Goal: Task Accomplishment & Management: Use online tool/utility

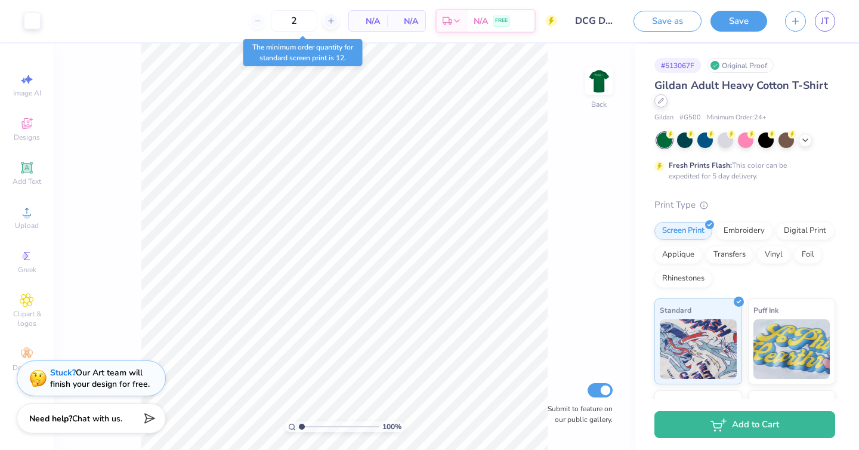
click at [657, 104] on div at bounding box center [660, 100] width 13 height 13
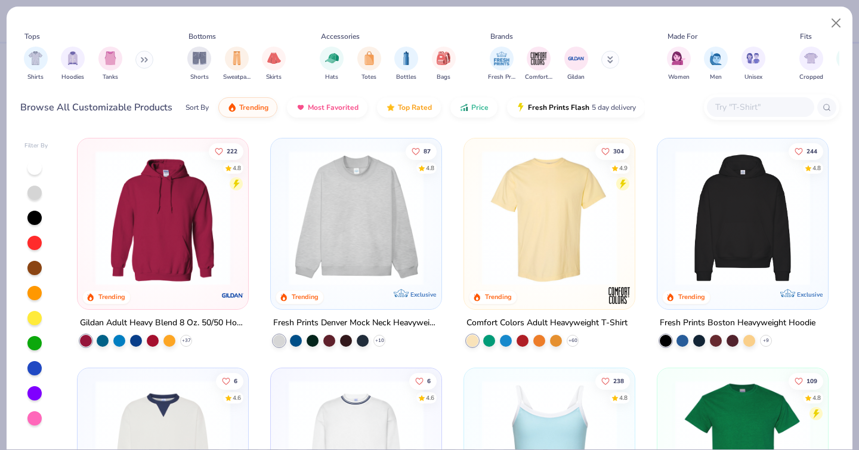
click at [573, 206] on img at bounding box center [549, 217] width 147 height 135
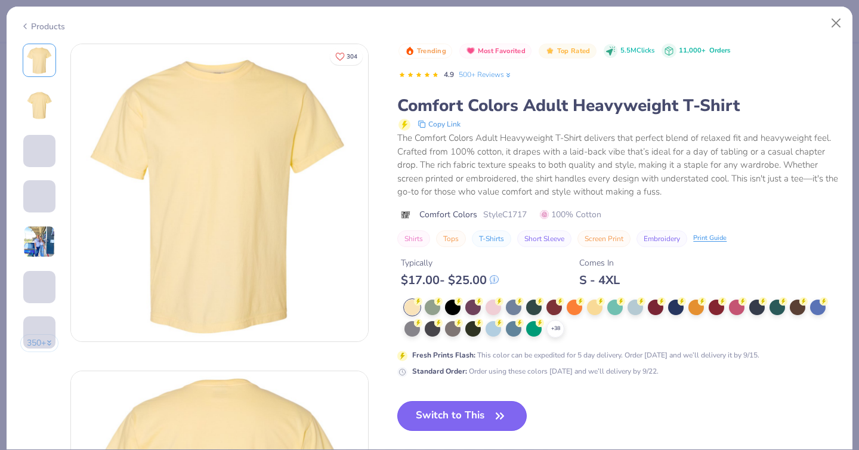
click at [465, 424] on button "Switch to This" at bounding box center [461, 416] width 129 height 30
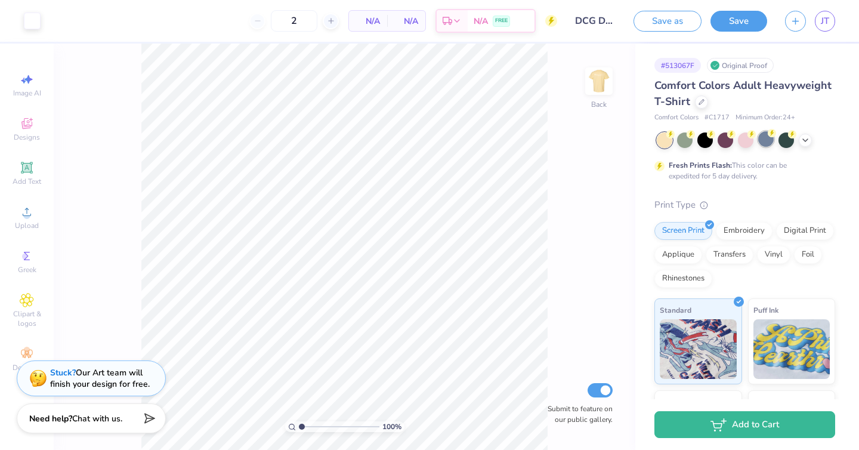
click at [765, 139] on div at bounding box center [766, 139] width 16 height 16
click at [746, 136] on div at bounding box center [746, 139] width 16 height 16
click at [749, 19] on button "Save" at bounding box center [739, 19] width 57 height 21
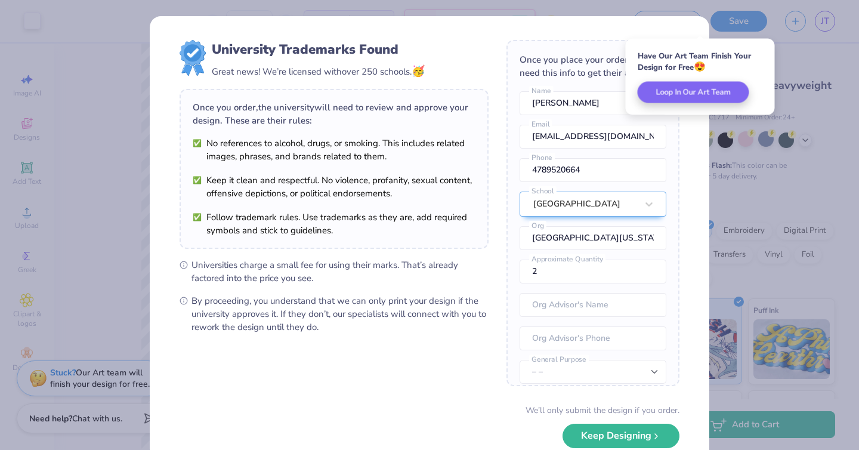
click at [695, 141] on div "University Trademarks Found Great news! We’re licensed with over 250 schools. 🥳…" at bounding box center [430, 259] width 560 height 487
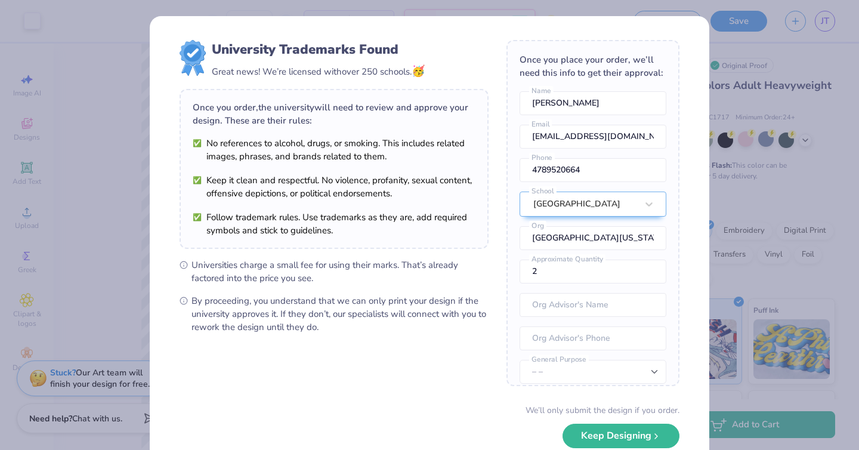
scroll to position [44, 0]
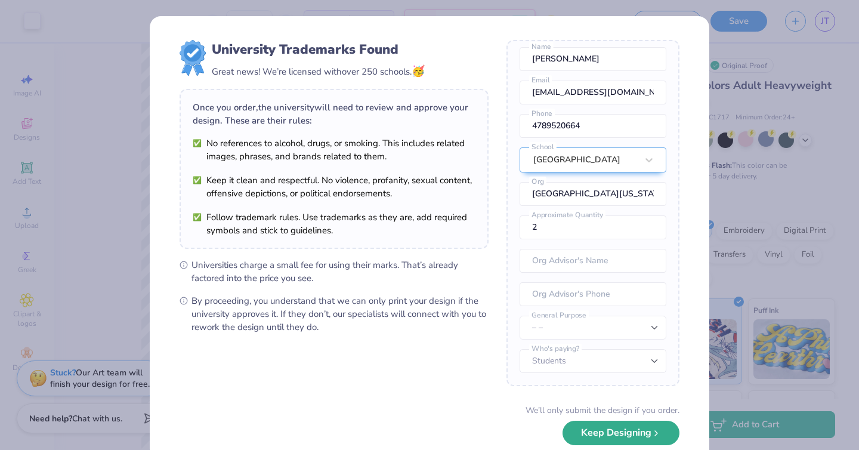
click at [611, 442] on button "Keep Designing" at bounding box center [621, 433] width 117 height 24
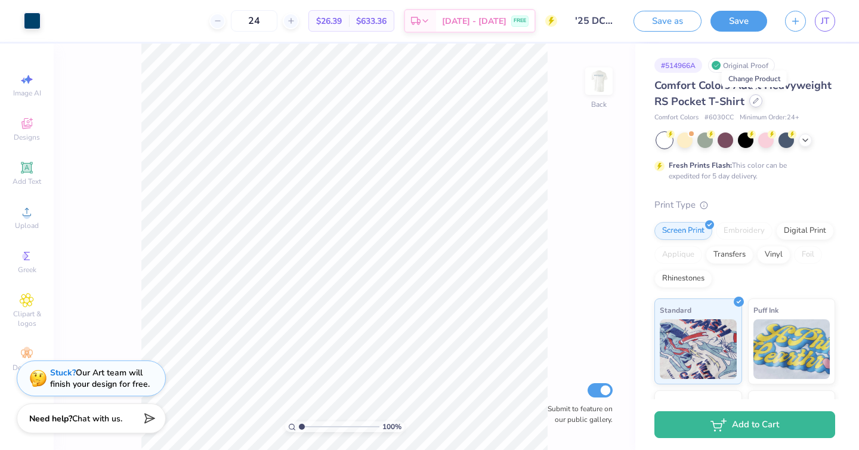
click at [755, 100] on icon at bounding box center [756, 101] width 6 height 6
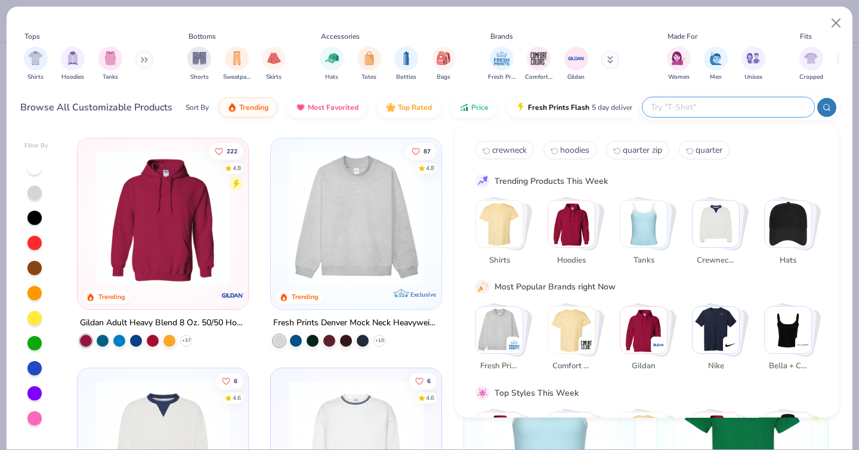
click at [752, 107] on input "text" at bounding box center [728, 107] width 156 height 14
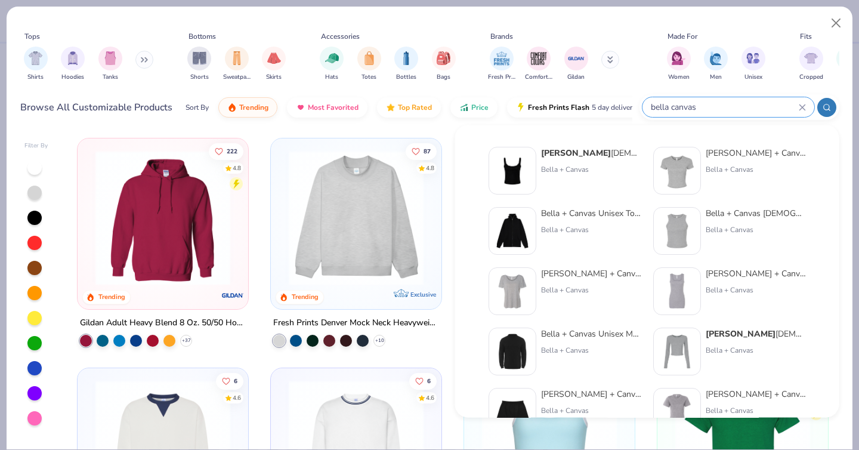
type input "bella canvas"
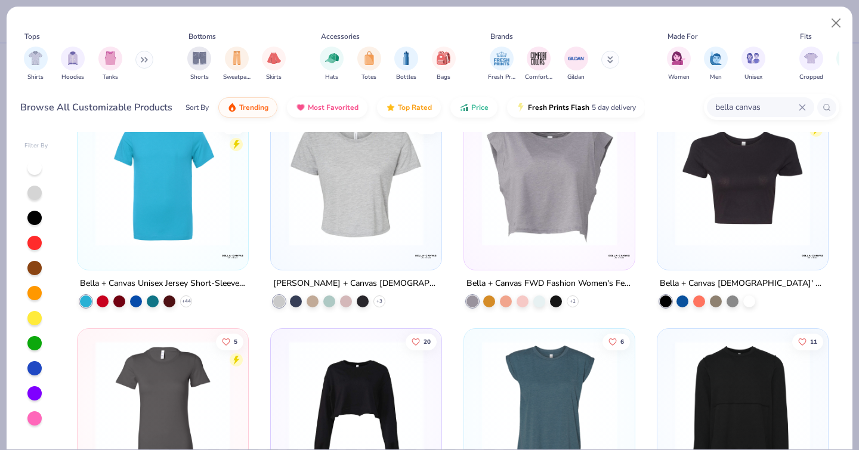
scroll to position [688, 0]
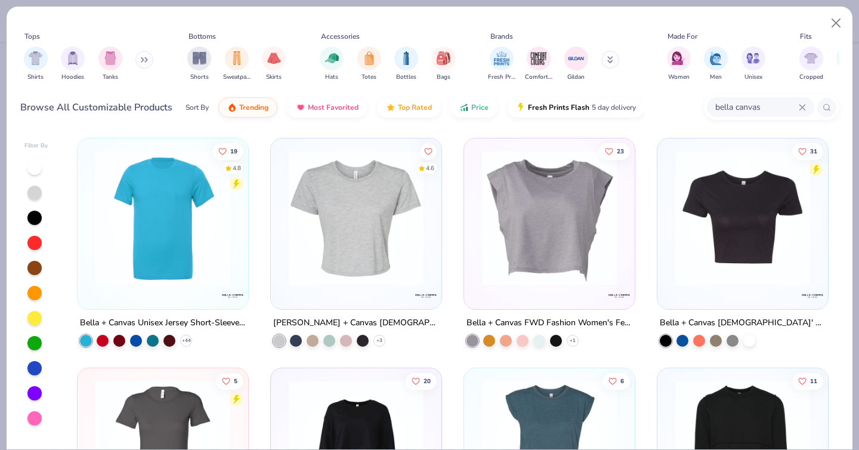
click at [738, 208] on img at bounding box center [742, 217] width 147 height 135
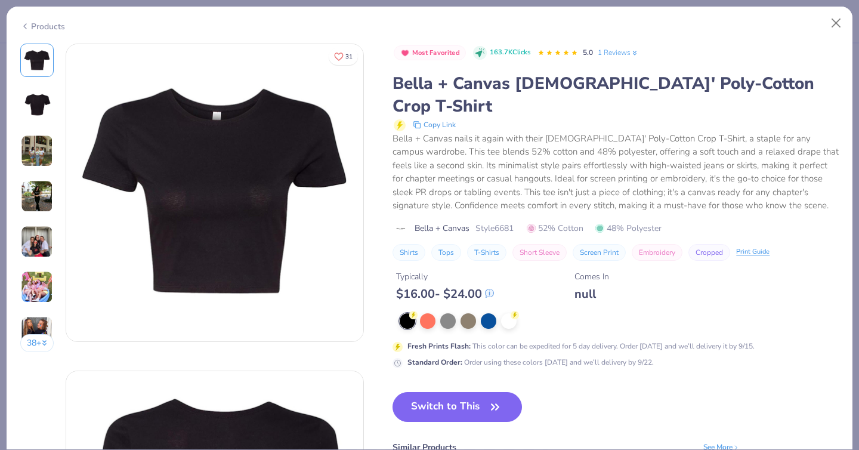
click at [34, 151] on img at bounding box center [37, 151] width 32 height 32
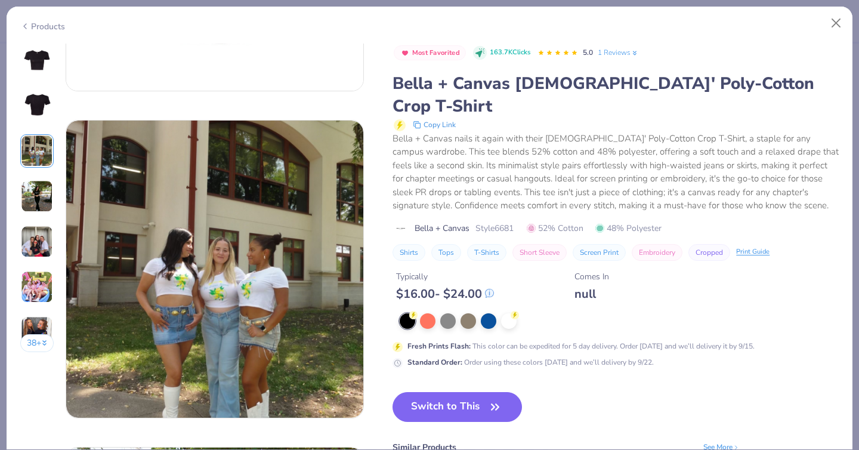
scroll to position [654, 0]
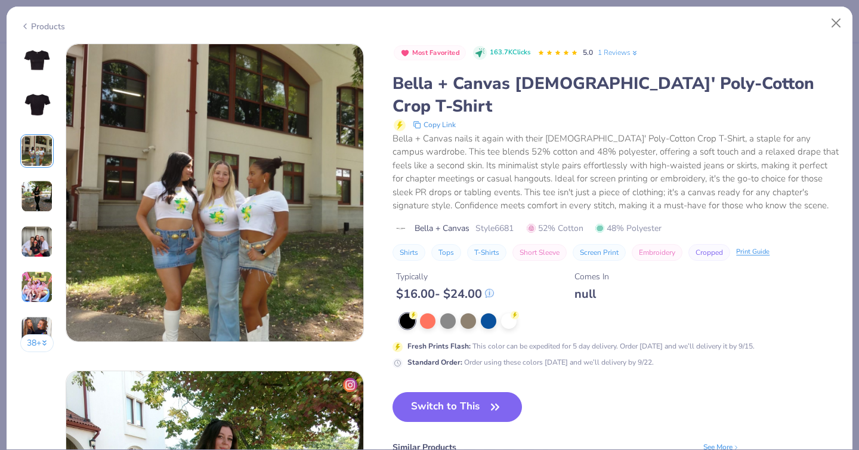
click at [41, 208] on img at bounding box center [37, 196] width 32 height 32
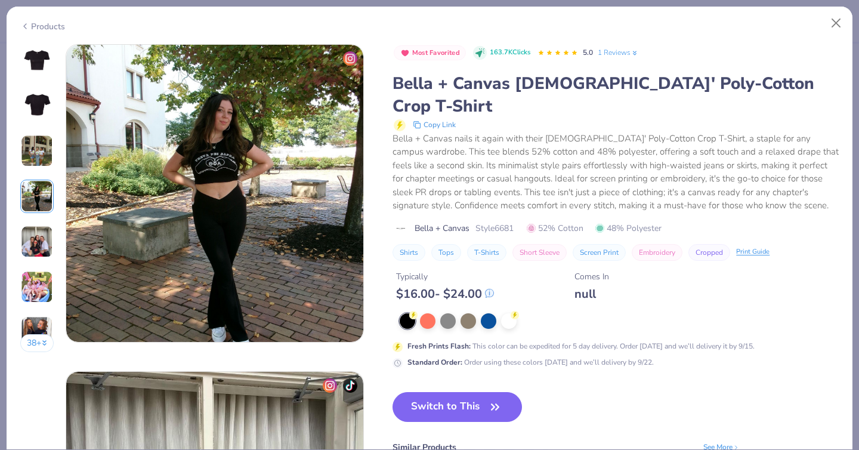
scroll to position [981, 0]
click at [42, 233] on img at bounding box center [37, 242] width 32 height 32
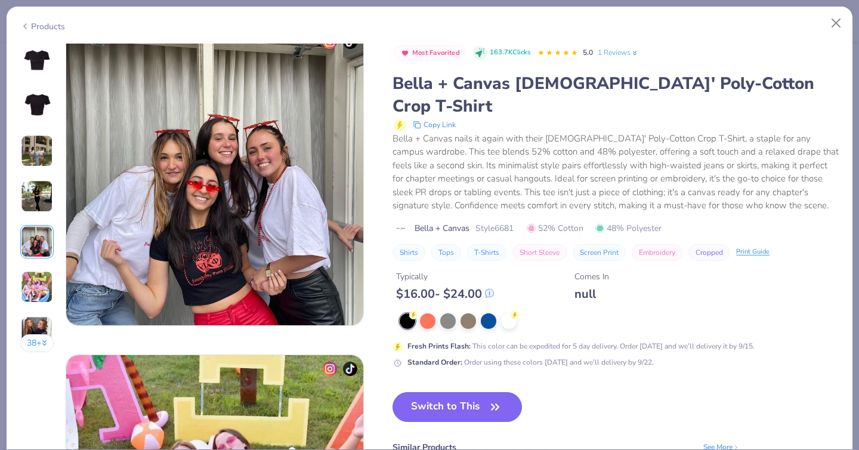
scroll to position [1324, 0]
click at [36, 283] on img at bounding box center [37, 287] width 32 height 32
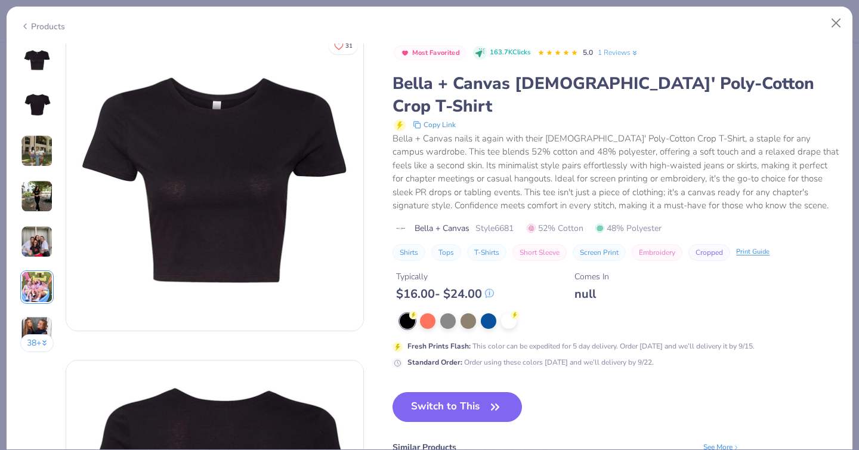
scroll to position [0, 0]
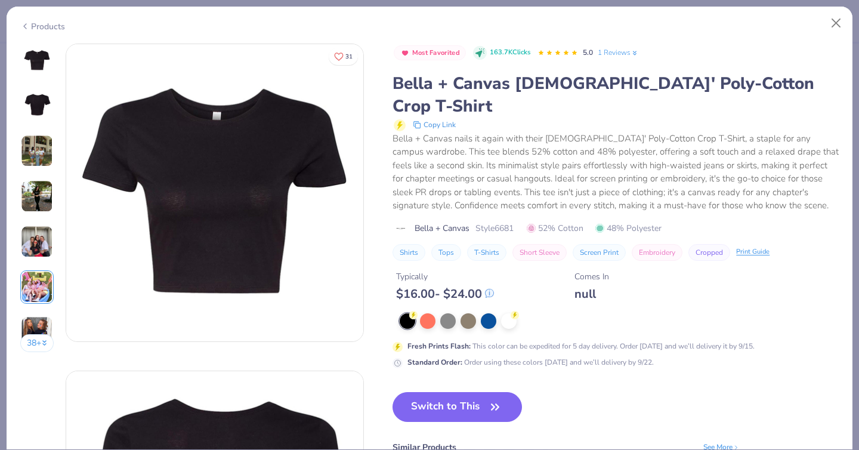
click at [29, 148] on img at bounding box center [37, 151] width 32 height 32
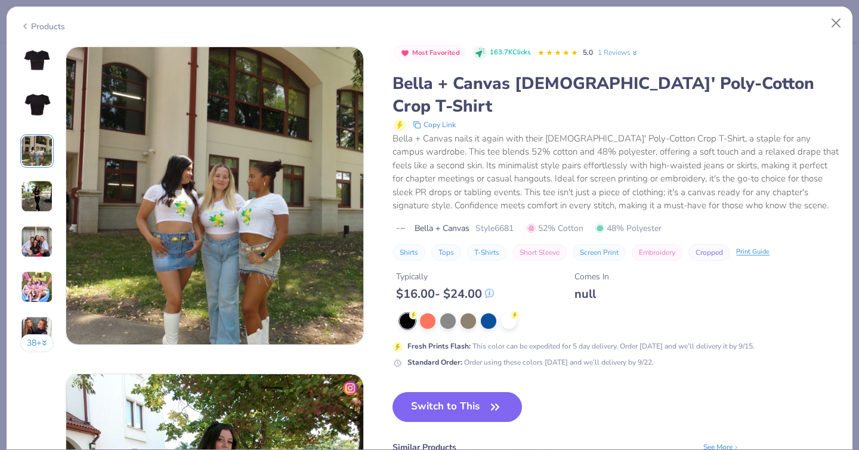
scroll to position [654, 0]
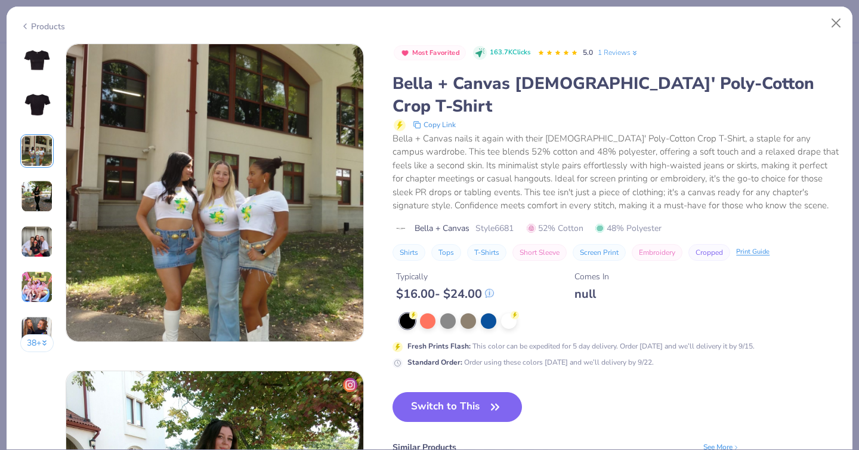
click at [35, 26] on div "Products" at bounding box center [42, 26] width 45 height 13
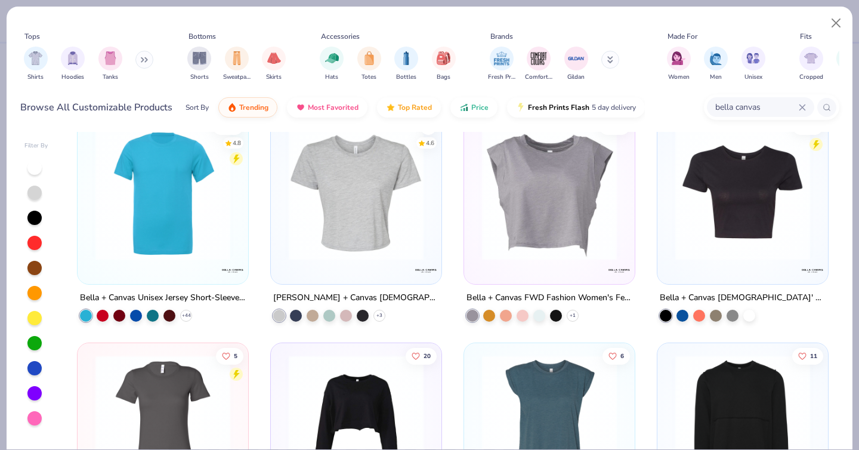
scroll to position [708, 0]
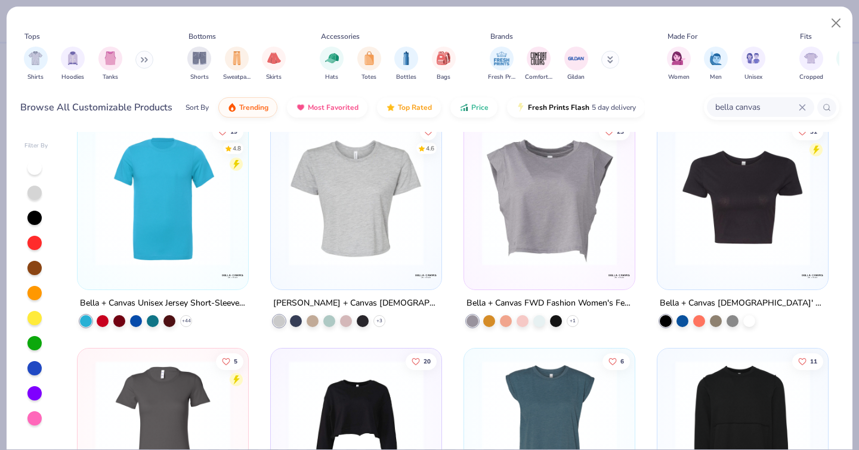
click at [363, 249] on img at bounding box center [356, 198] width 147 height 135
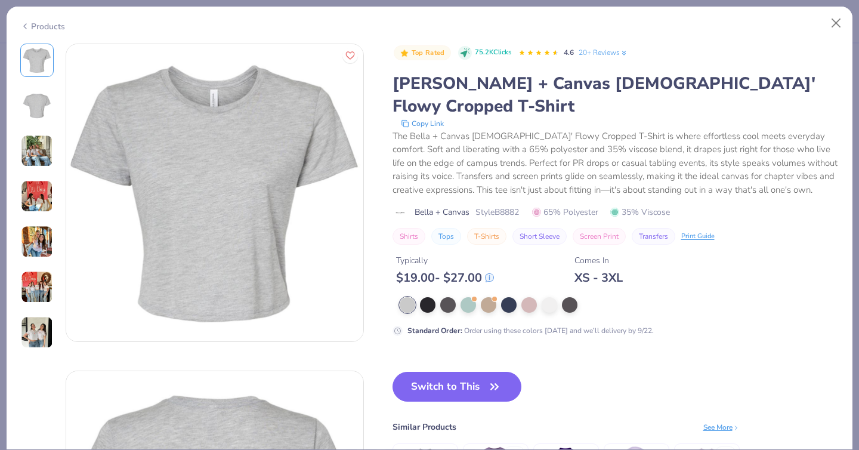
click at [43, 188] on img at bounding box center [37, 196] width 32 height 32
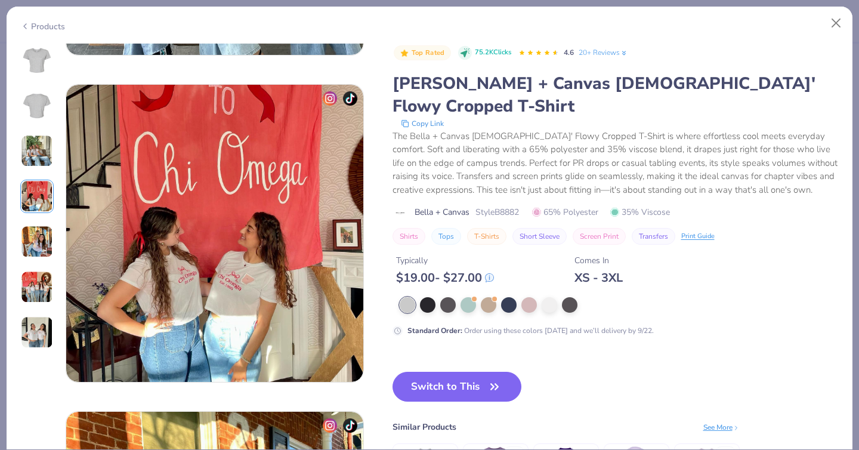
scroll to position [981, 0]
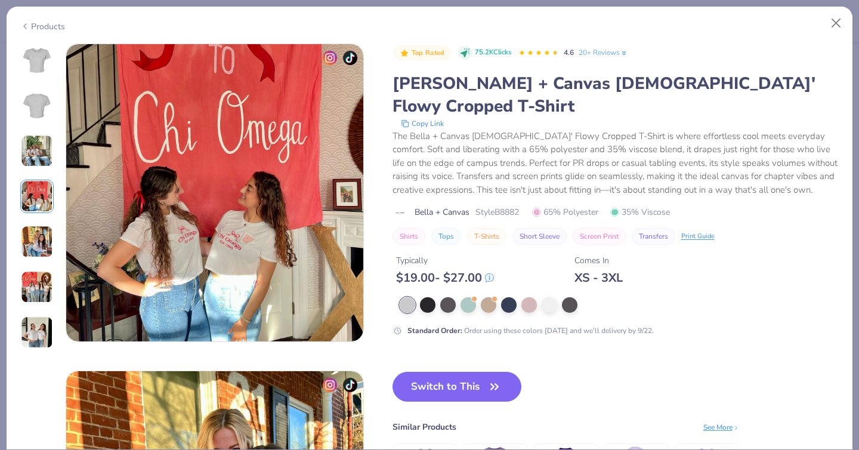
click at [45, 237] on img at bounding box center [37, 242] width 32 height 32
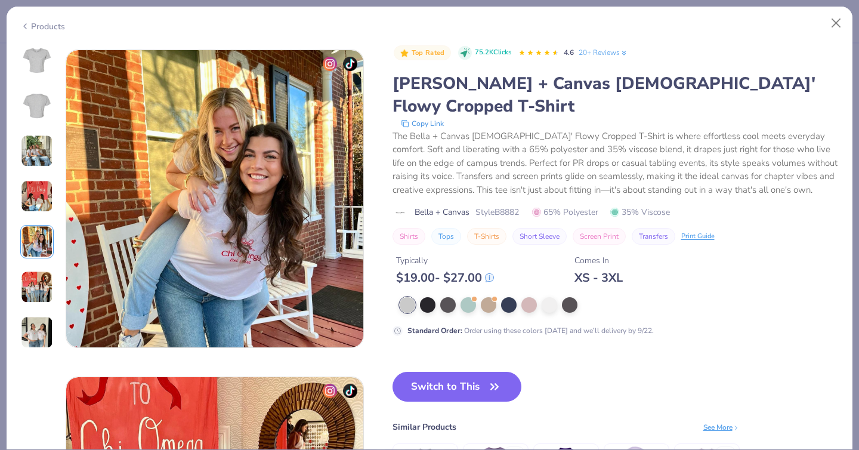
scroll to position [1308, 0]
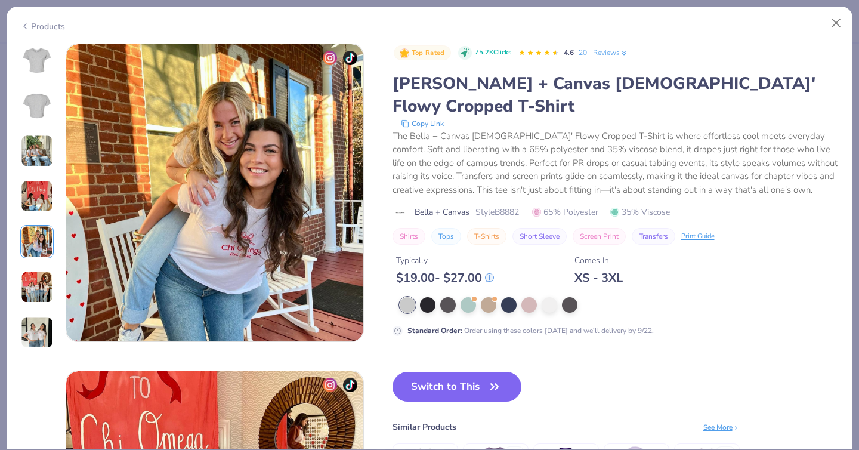
click at [36, 291] on img at bounding box center [37, 287] width 32 height 32
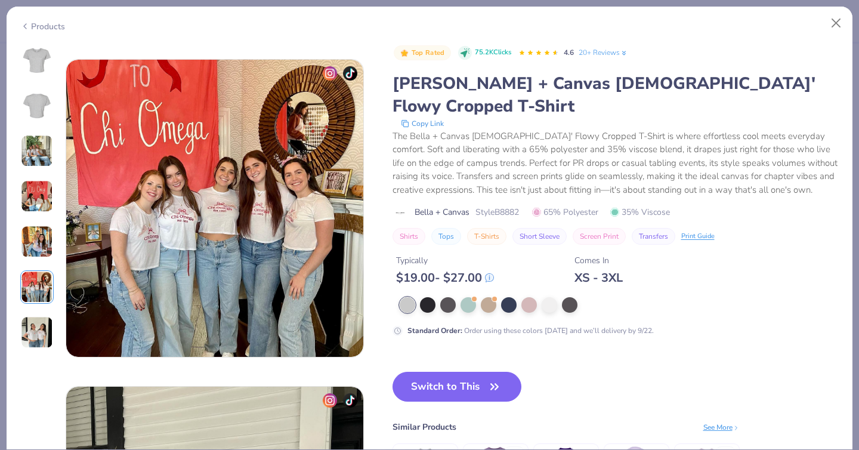
scroll to position [1635, 0]
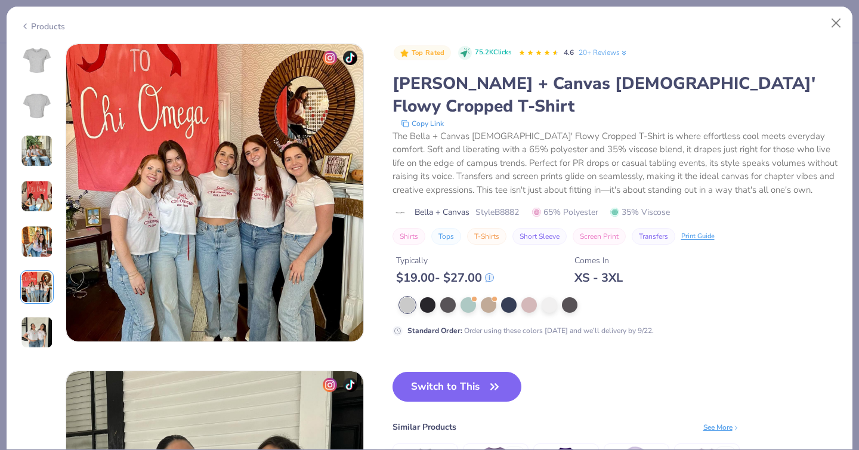
click at [40, 325] on img at bounding box center [37, 332] width 32 height 32
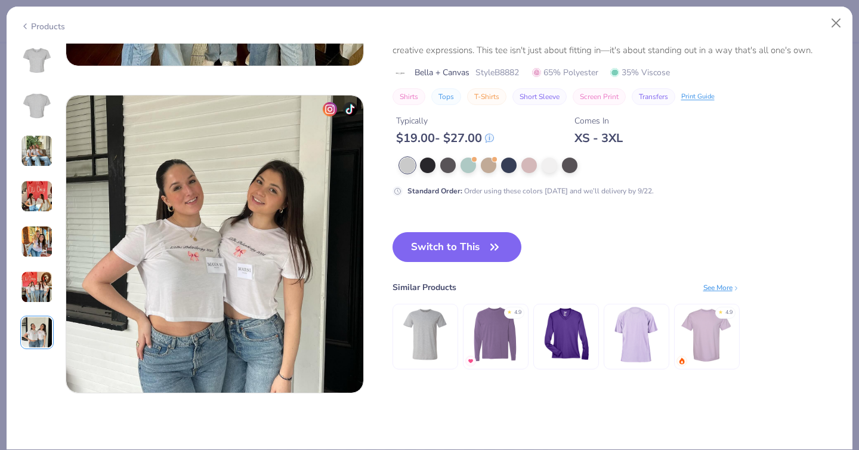
scroll to position [1962, 0]
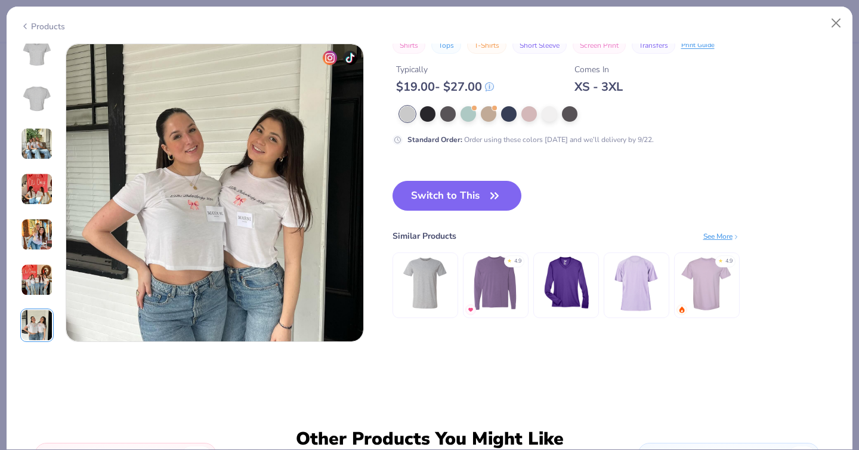
click at [38, 20] on div "Products" at bounding box center [42, 26] width 45 height 13
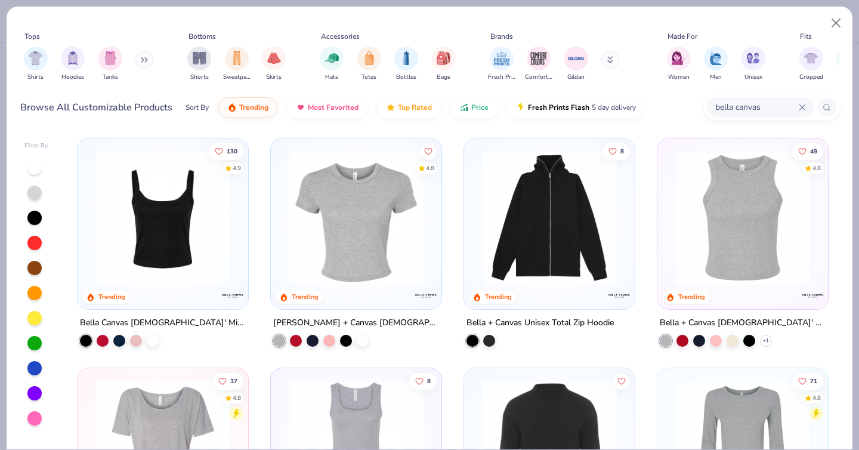
click at [381, 247] on img at bounding box center [356, 217] width 147 height 135
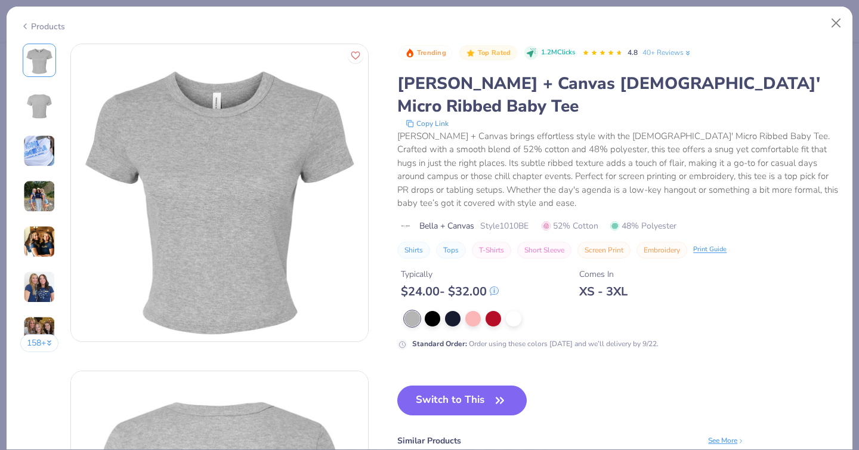
click at [39, 115] on img at bounding box center [39, 105] width 29 height 29
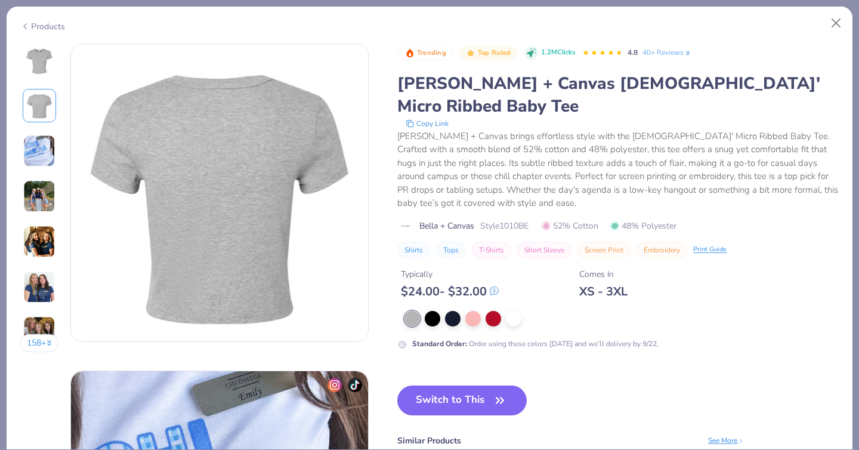
click at [47, 151] on img at bounding box center [39, 151] width 32 height 32
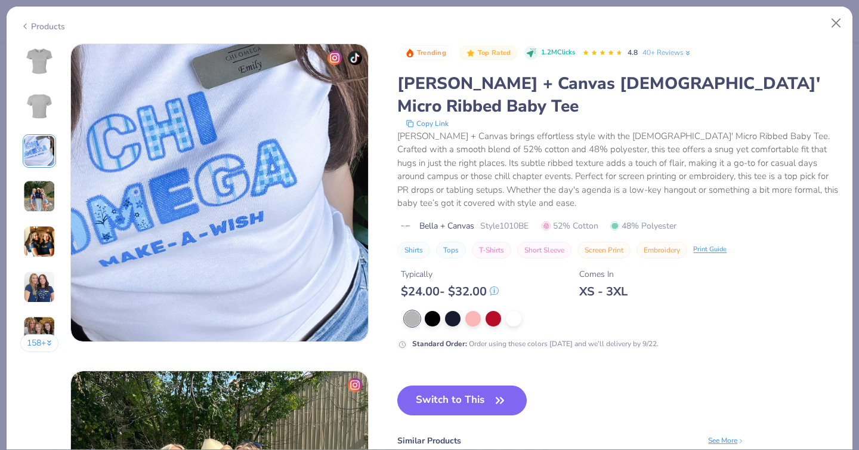
click at [48, 190] on img at bounding box center [39, 196] width 32 height 32
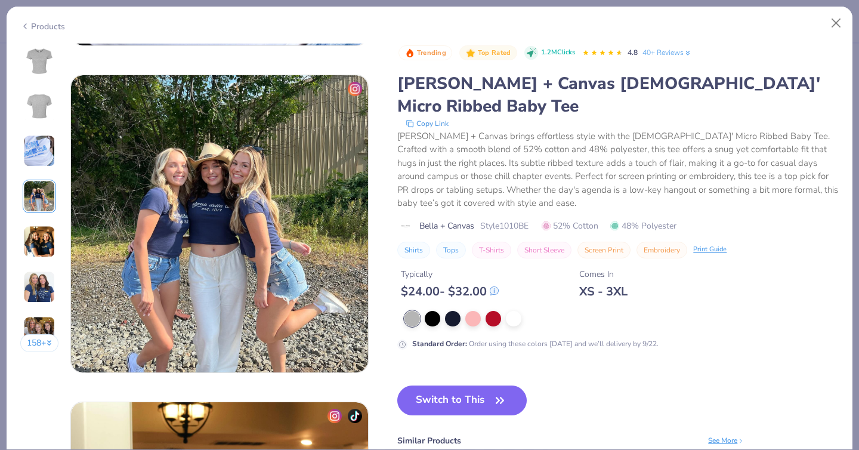
scroll to position [981, 0]
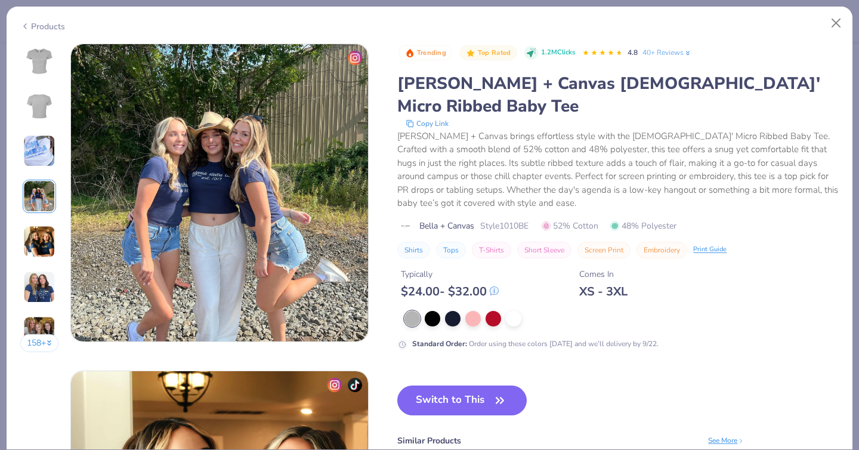
click at [47, 243] on img at bounding box center [39, 242] width 32 height 32
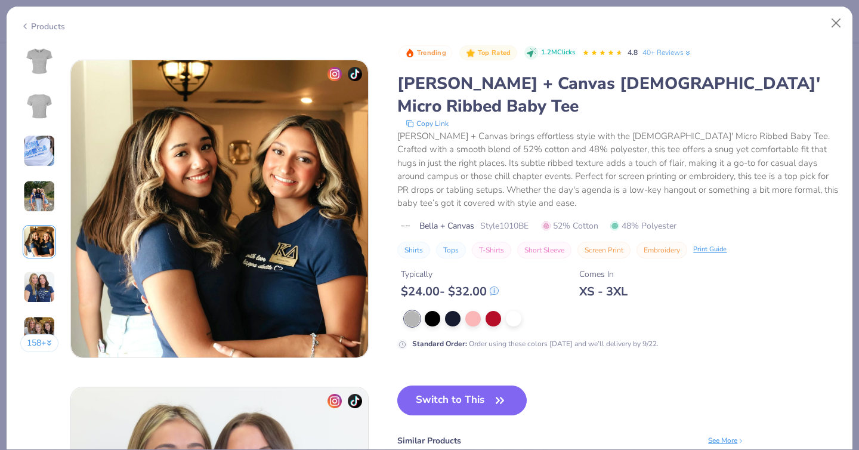
scroll to position [1308, 0]
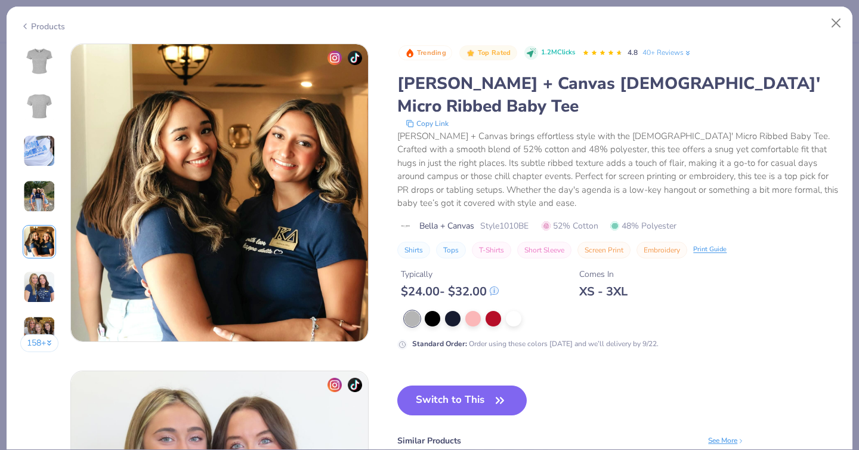
click at [43, 293] on img at bounding box center [39, 287] width 32 height 32
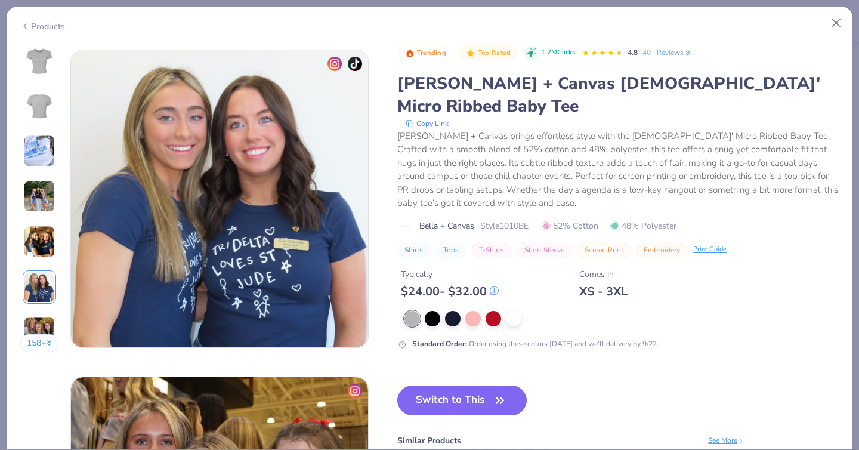
scroll to position [1635, 0]
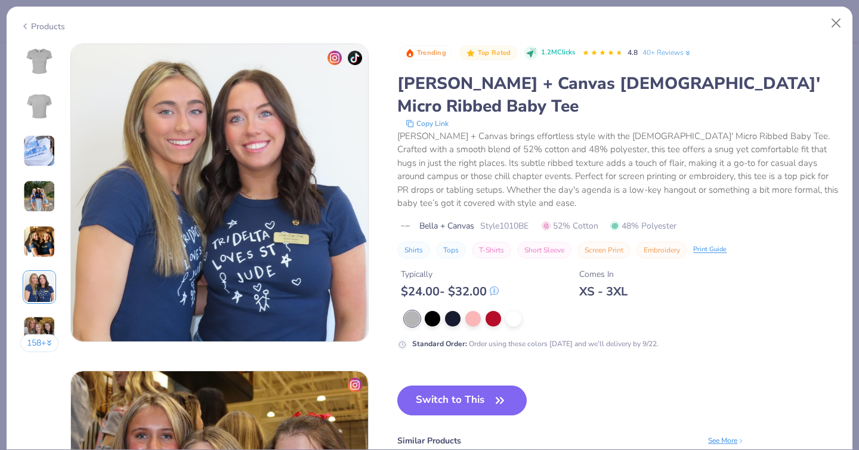
click at [47, 326] on img at bounding box center [39, 332] width 32 height 32
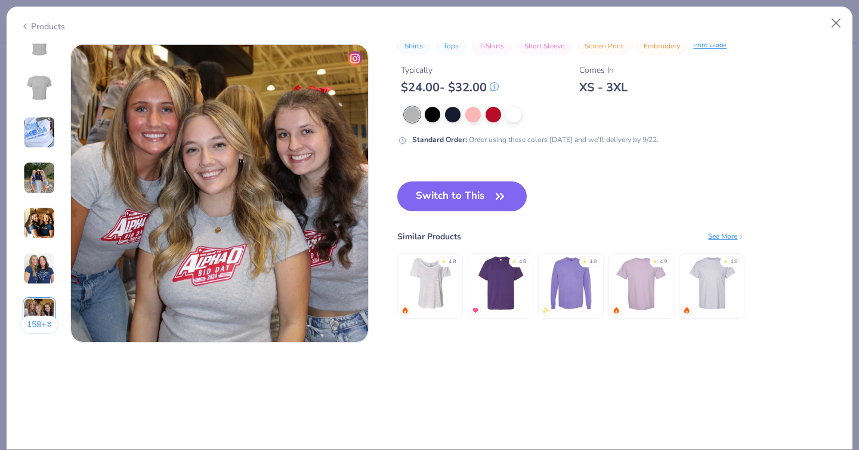
scroll to position [1962, 0]
click at [37, 29] on div "Products" at bounding box center [430, 22] width 846 height 31
click at [60, 29] on div "Products" at bounding box center [42, 26] width 45 height 13
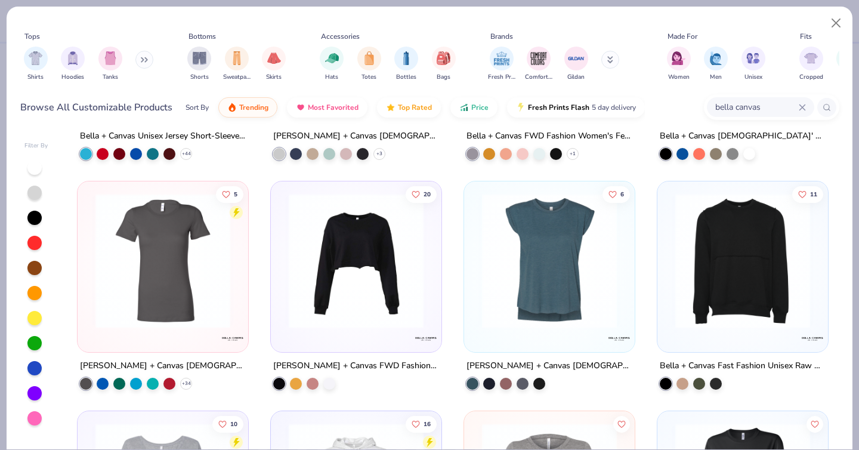
scroll to position [901, 0]
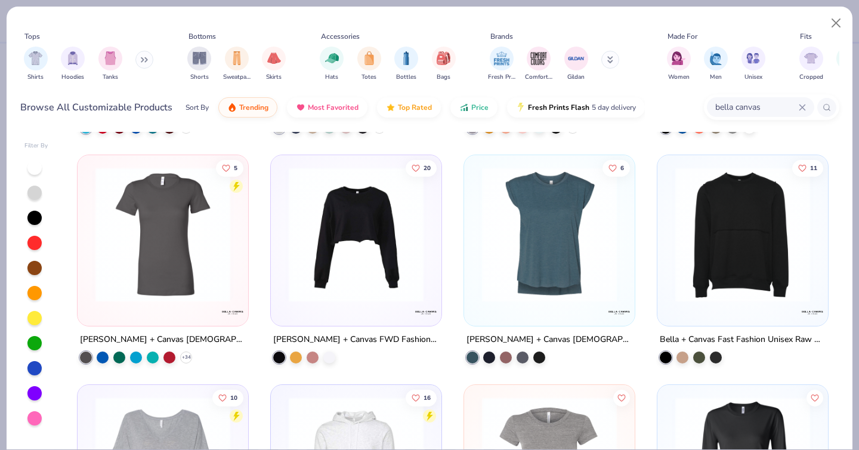
click at [194, 260] on img at bounding box center [162, 234] width 147 height 135
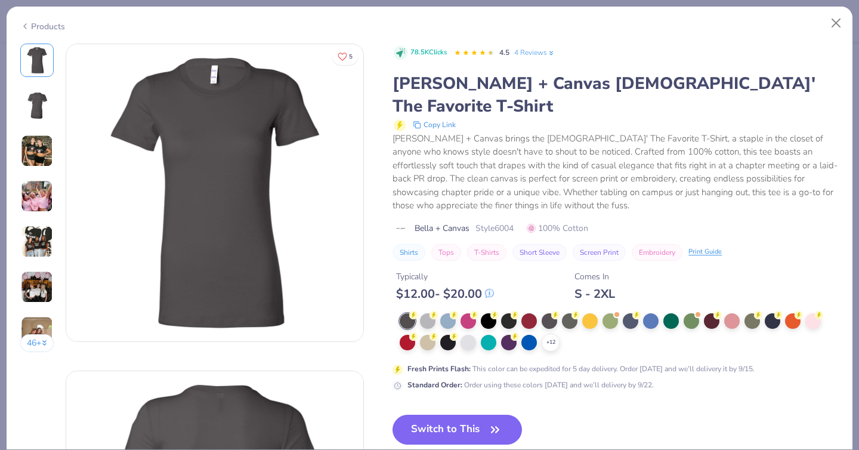
click at [37, 142] on img at bounding box center [37, 151] width 32 height 32
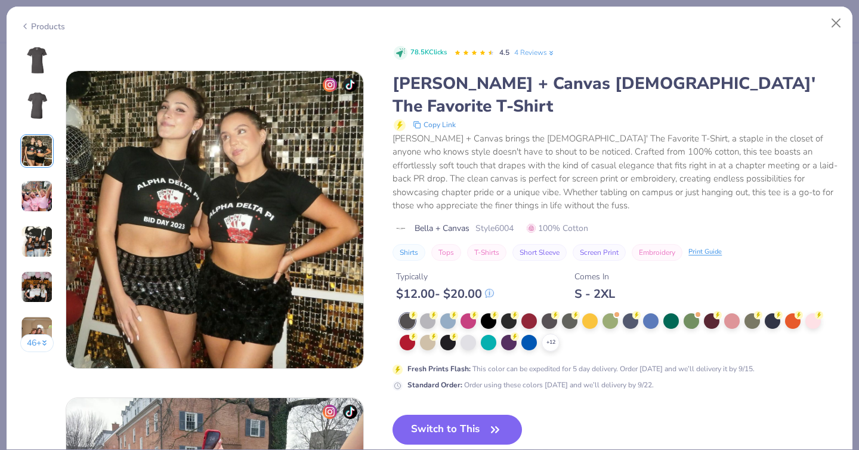
scroll to position [654, 0]
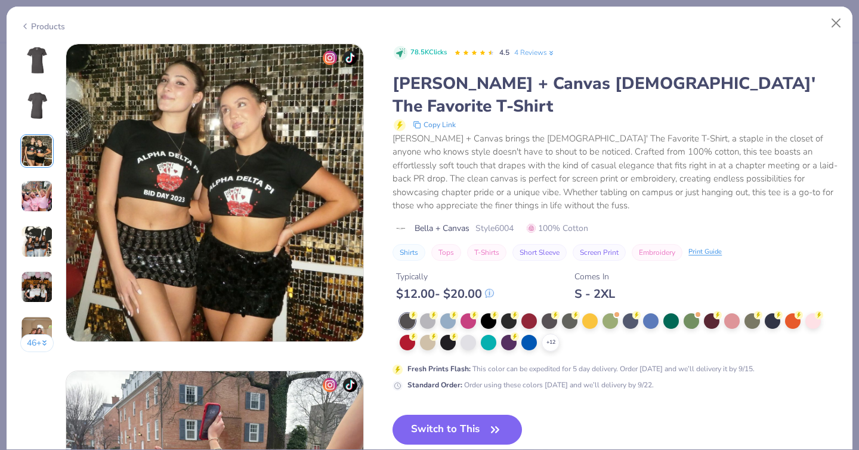
click at [27, 203] on img at bounding box center [37, 196] width 32 height 32
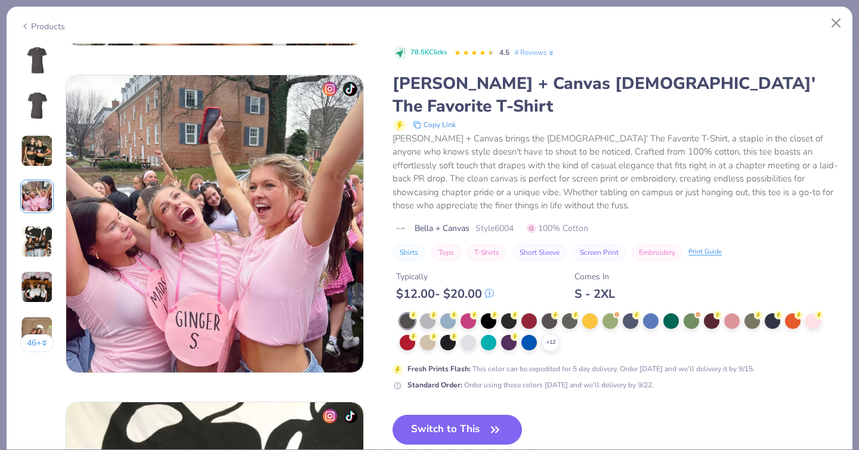
scroll to position [981, 0]
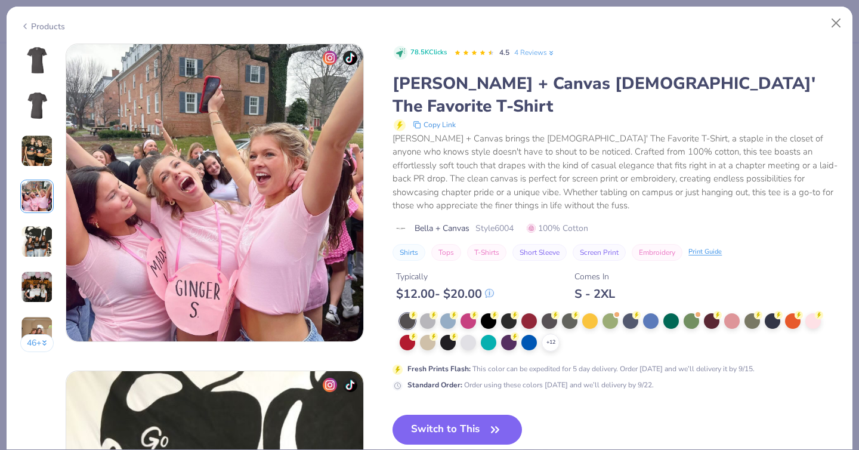
click at [38, 248] on img at bounding box center [37, 242] width 32 height 32
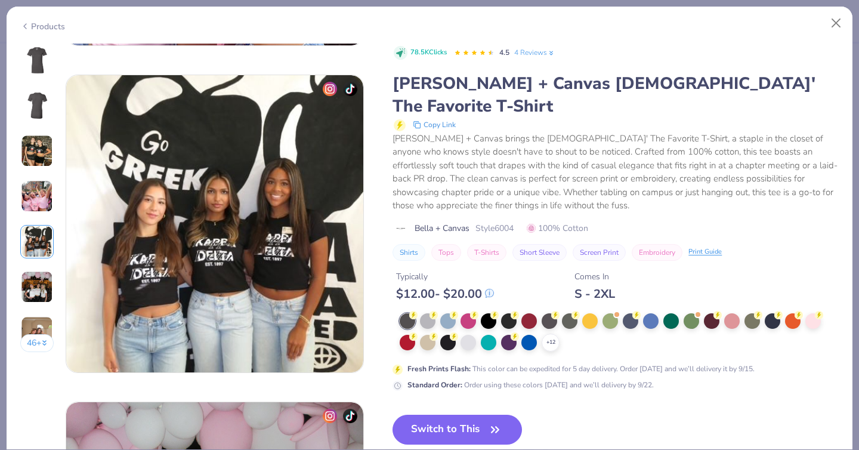
scroll to position [1308, 0]
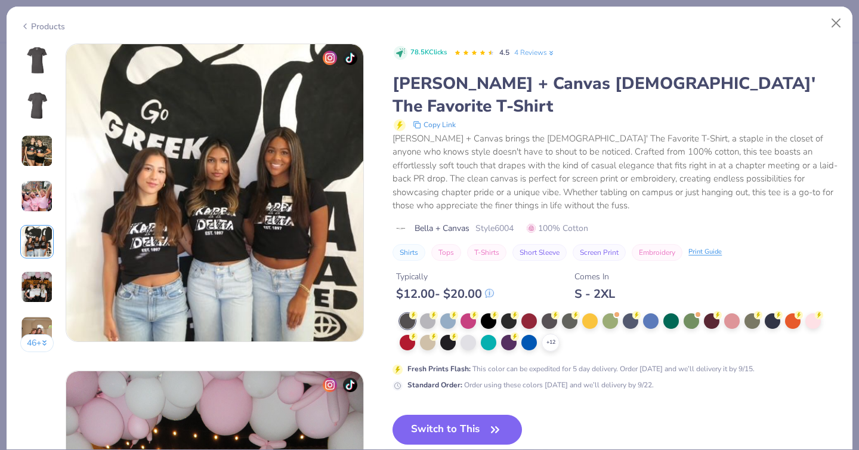
click at [45, 286] on img at bounding box center [37, 287] width 32 height 32
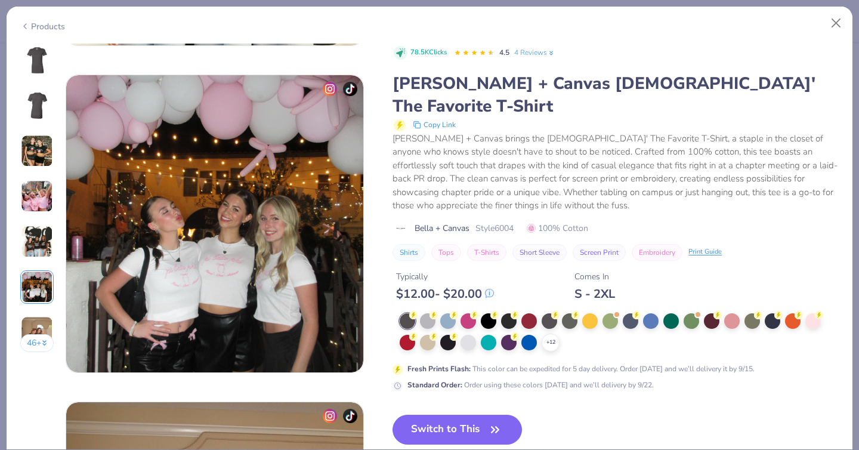
scroll to position [1635, 0]
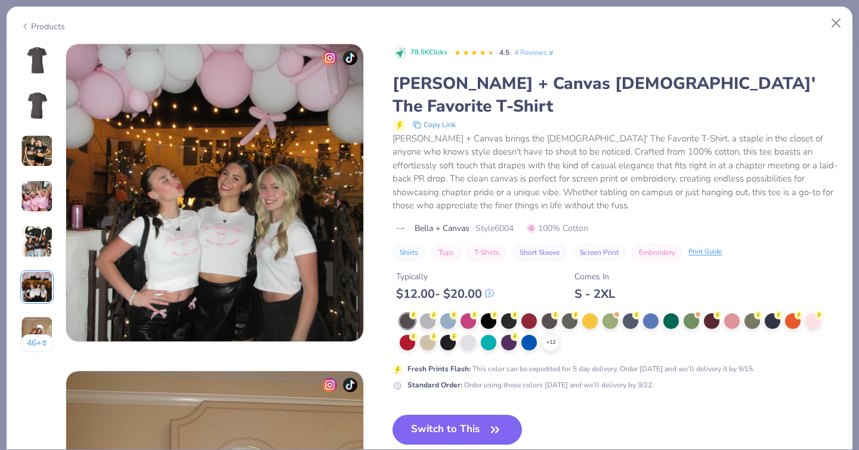
click at [36, 320] on img at bounding box center [37, 332] width 32 height 32
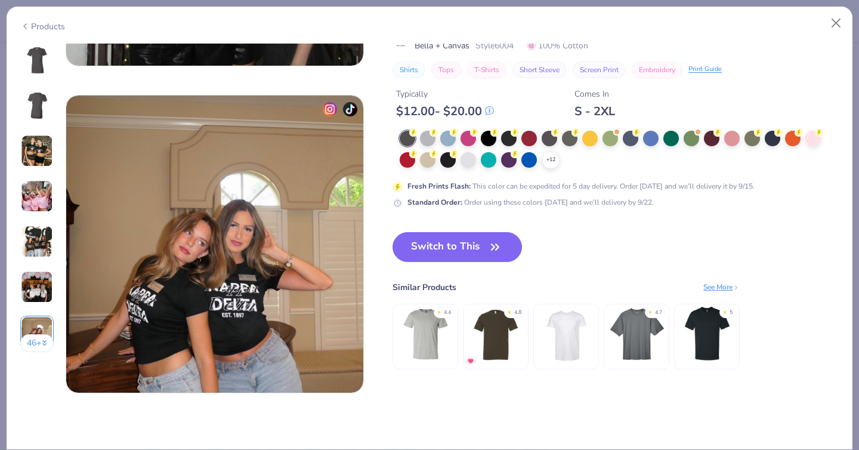
scroll to position [1962, 0]
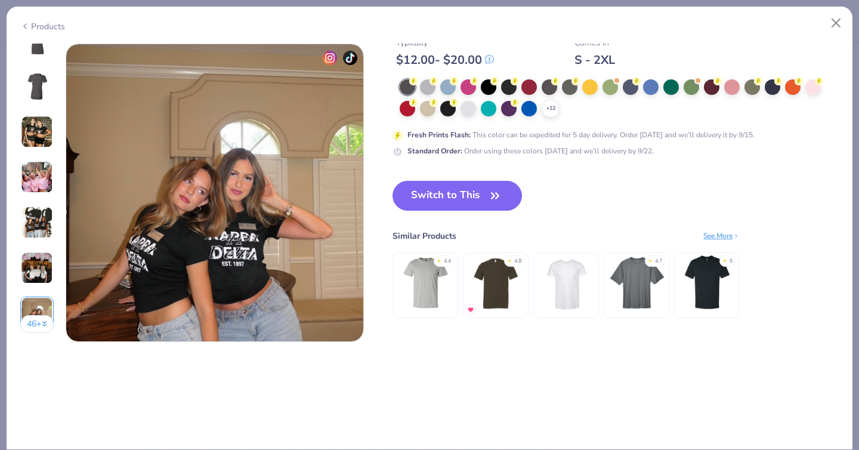
click at [32, 23] on div "Products" at bounding box center [42, 26] width 45 height 13
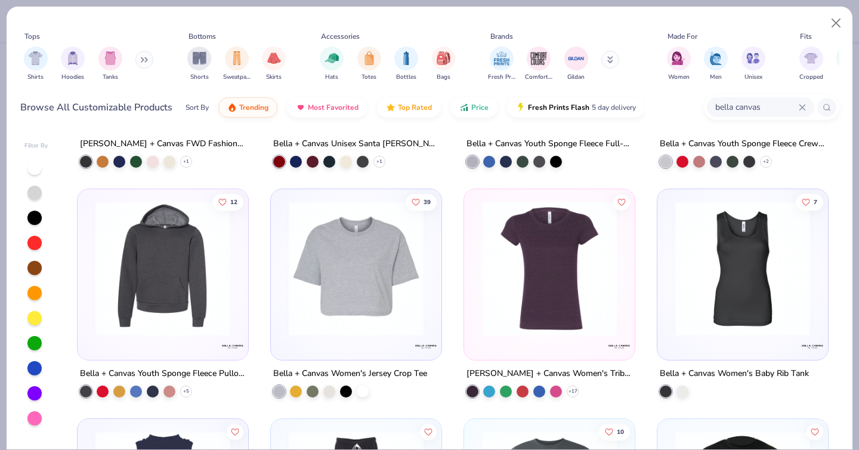
scroll to position [2707, 0]
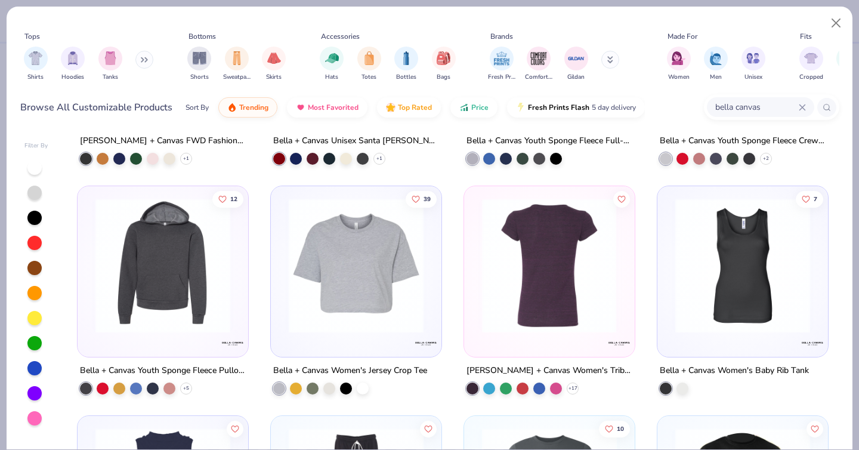
click at [476, 295] on img at bounding box center [402, 265] width 147 height 135
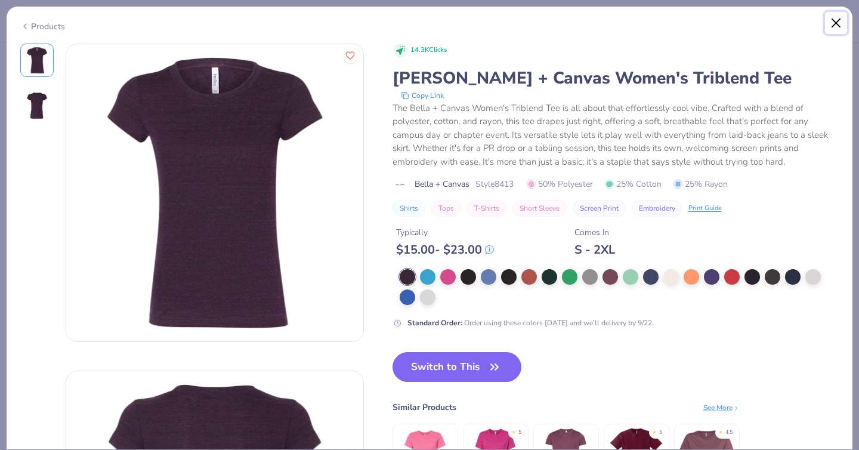
click at [841, 18] on button "Close" at bounding box center [836, 23] width 23 height 23
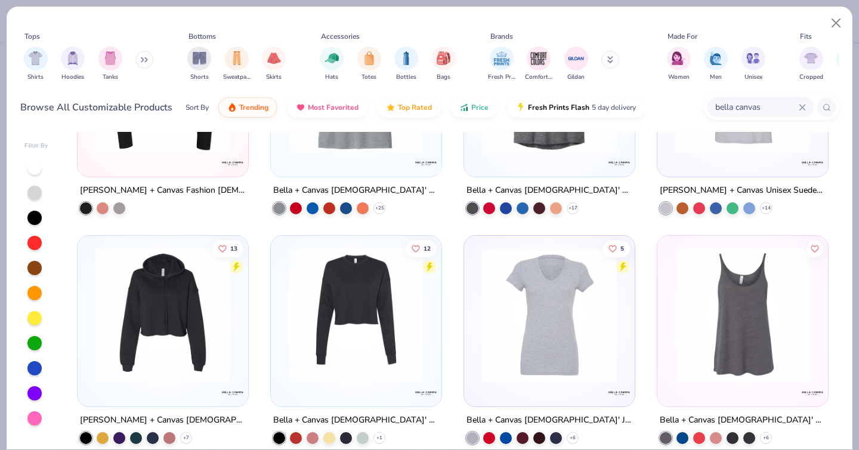
scroll to position [3859, 0]
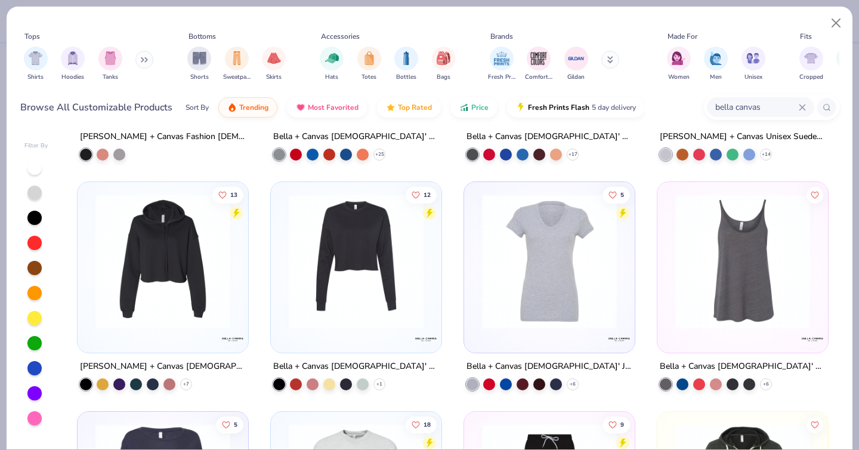
click at [146, 58] on icon at bounding box center [144, 60] width 7 height 6
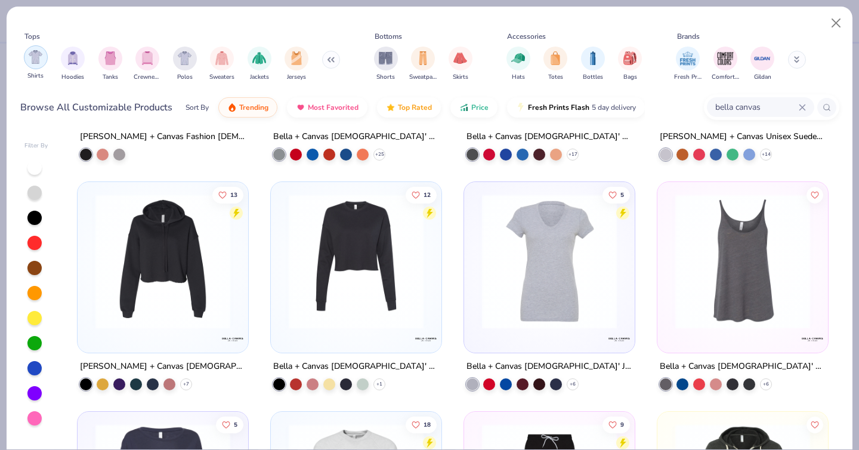
click at [35, 58] on img "filter for Shirts" at bounding box center [36, 57] width 14 height 14
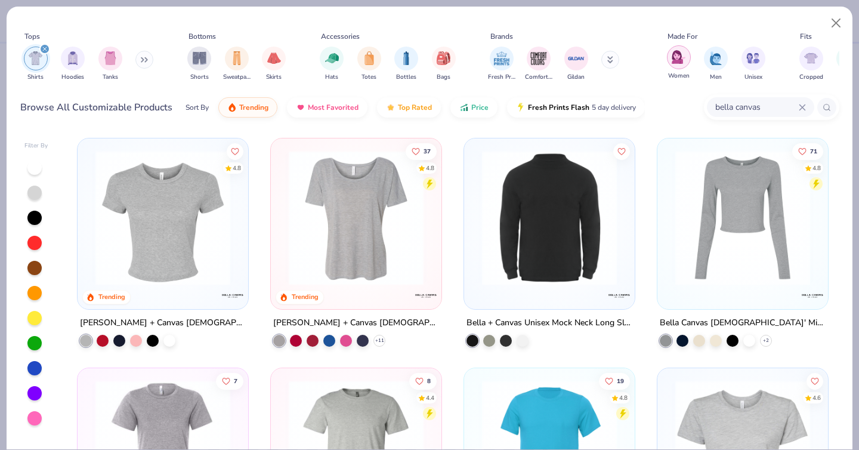
click at [681, 63] on img "filter for Women" at bounding box center [679, 57] width 14 height 14
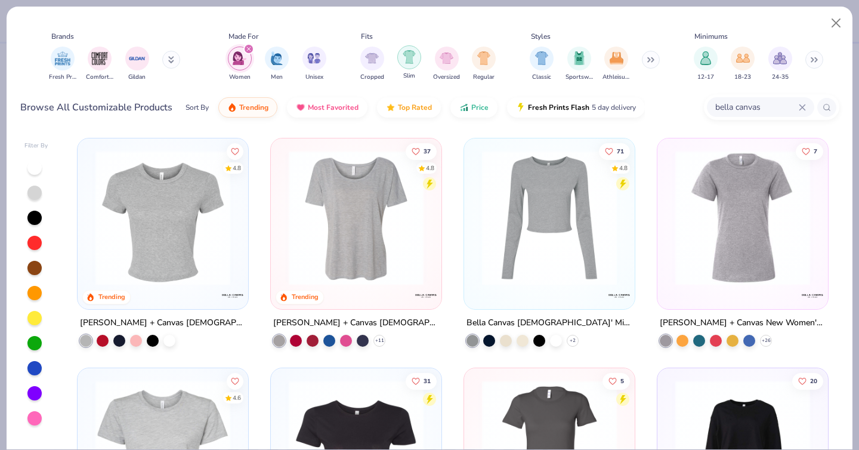
scroll to position [0, 459]
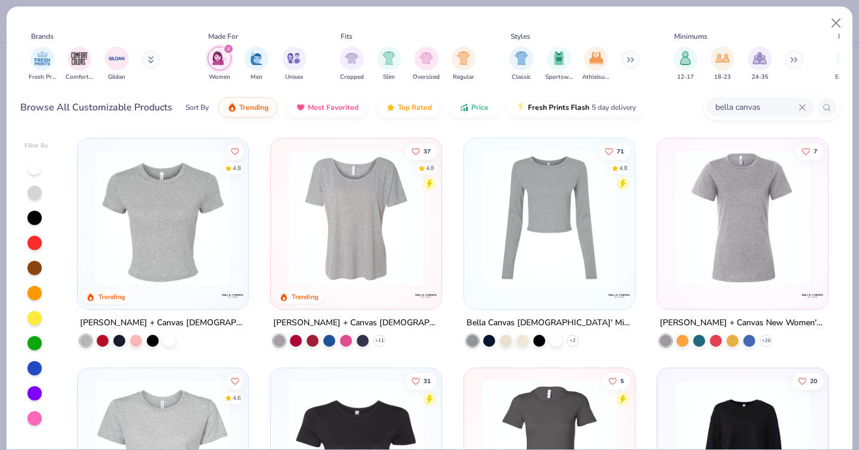
click at [630, 61] on icon at bounding box center [629, 60] width 7 height 6
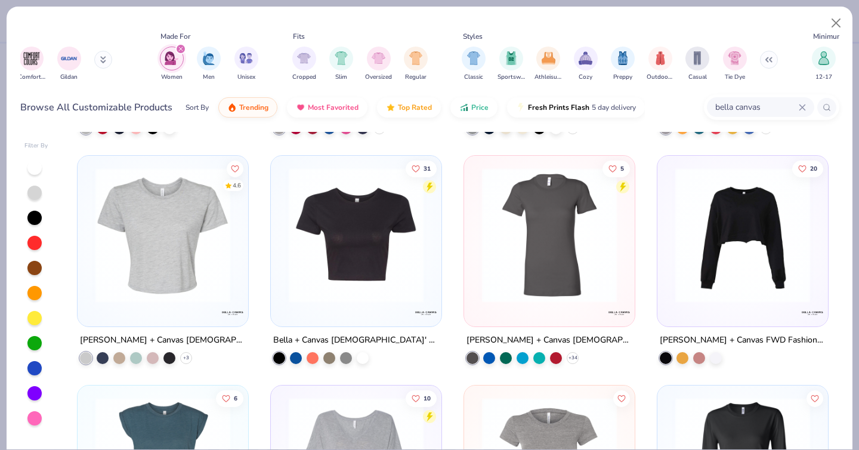
scroll to position [0, 0]
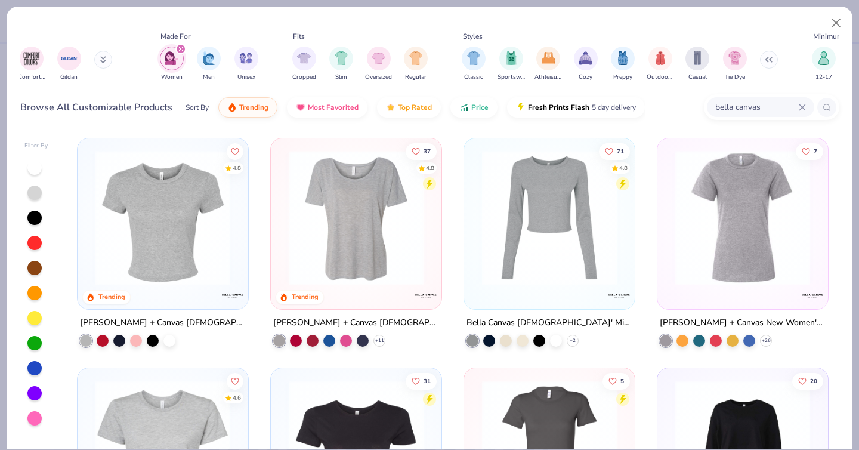
click at [149, 265] on img at bounding box center [162, 217] width 147 height 135
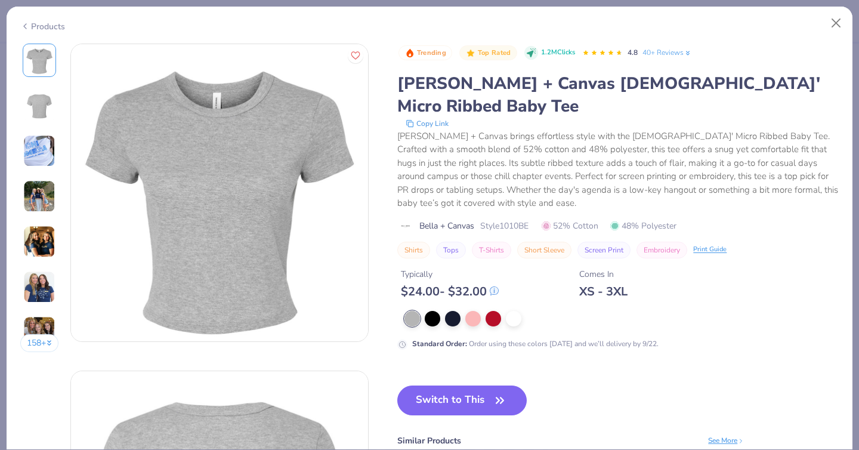
click at [419, 78] on div "[PERSON_NAME] + Canvas [DEMOGRAPHIC_DATA]' Micro Ribbed Baby Tee" at bounding box center [617, 94] width 441 height 45
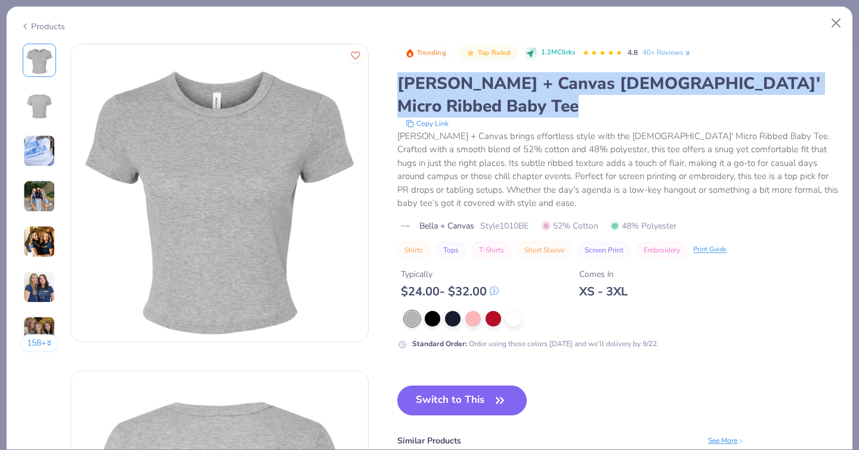
click at [419, 78] on div "[PERSON_NAME] + Canvas [DEMOGRAPHIC_DATA]' Micro Ribbed Baby Tee" at bounding box center [617, 94] width 441 height 45
copy div "[PERSON_NAME] + Canvas [DEMOGRAPHIC_DATA]' Micro Ribbed Baby Tee"
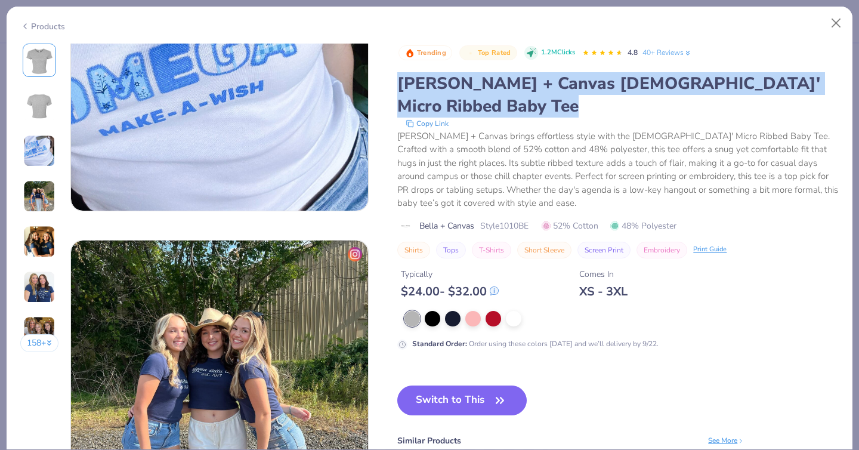
scroll to position [786, 0]
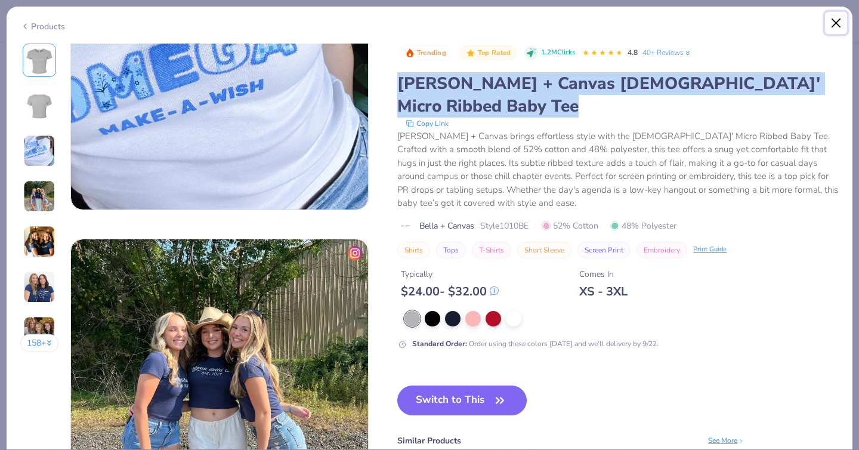
click at [842, 22] on button "Close" at bounding box center [836, 23] width 23 height 23
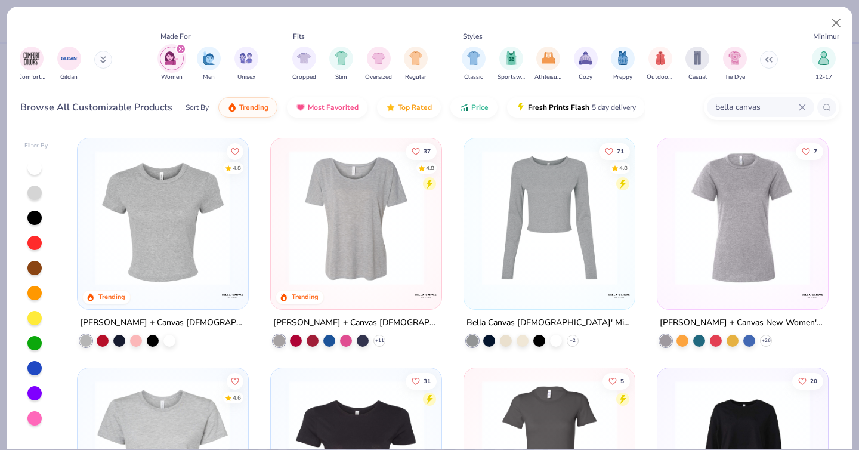
click at [429, 127] on div "Tops Shirts Hoodies Tanks Bottoms Shorts Sweatpants Skirts Accessories Hats Tot…" at bounding box center [430, 68] width 846 height 122
click at [179, 209] on img at bounding box center [162, 217] width 147 height 135
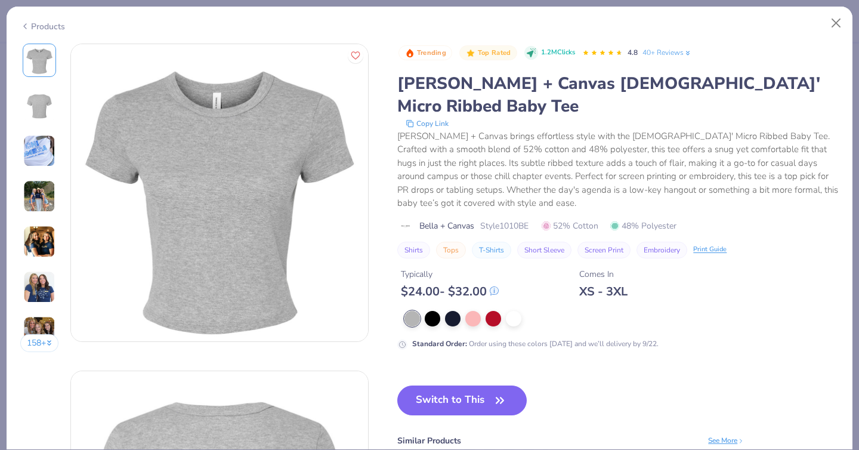
click at [36, 186] on img at bounding box center [39, 196] width 32 height 32
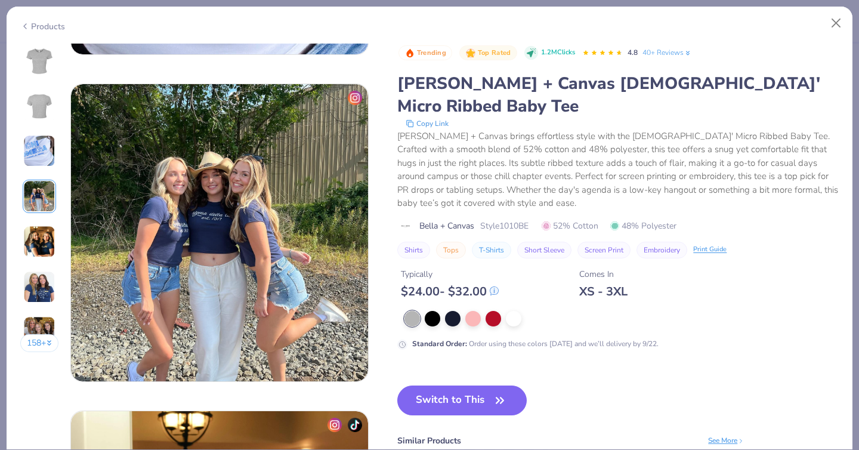
scroll to position [981, 0]
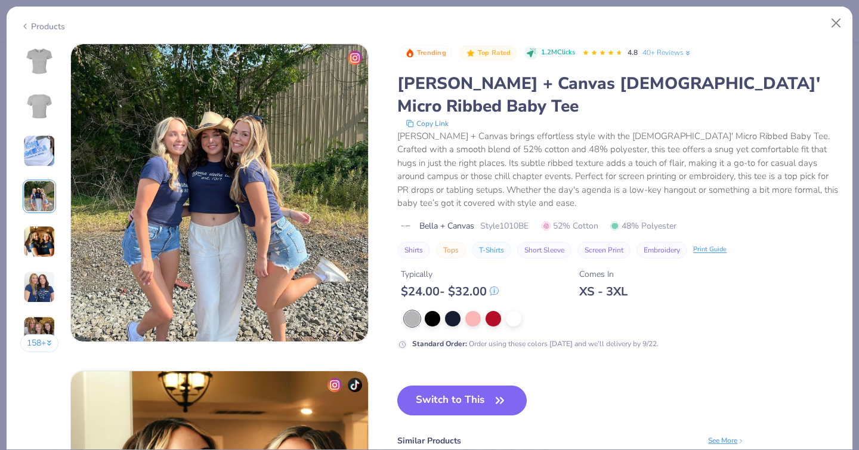
click at [32, 238] on img at bounding box center [39, 242] width 32 height 32
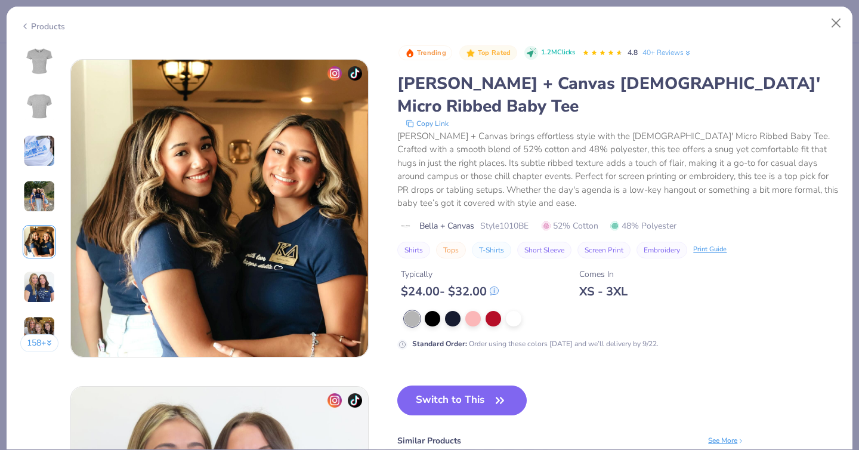
scroll to position [1308, 0]
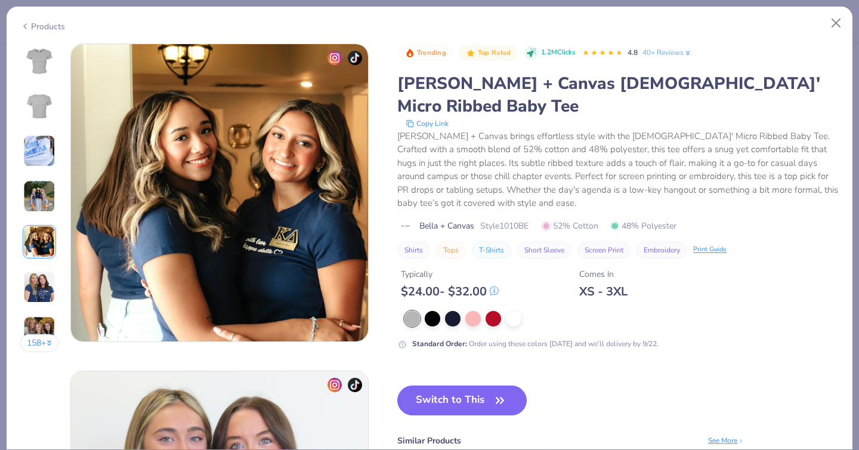
click at [32, 286] on img at bounding box center [39, 287] width 32 height 32
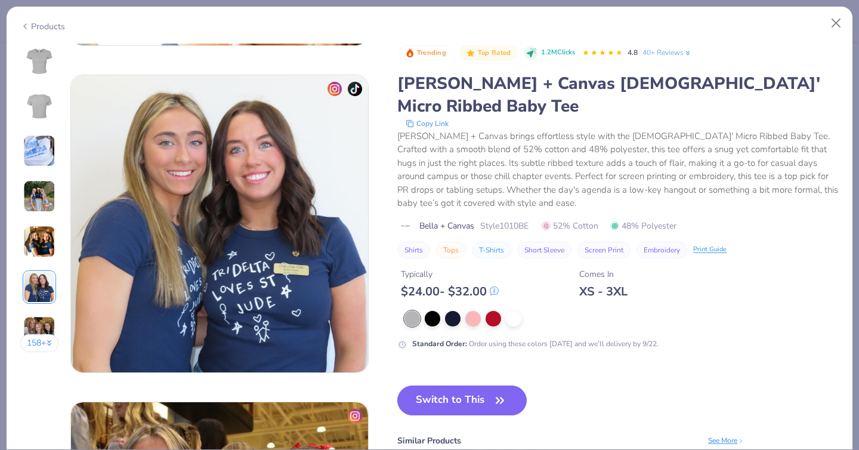
scroll to position [1635, 0]
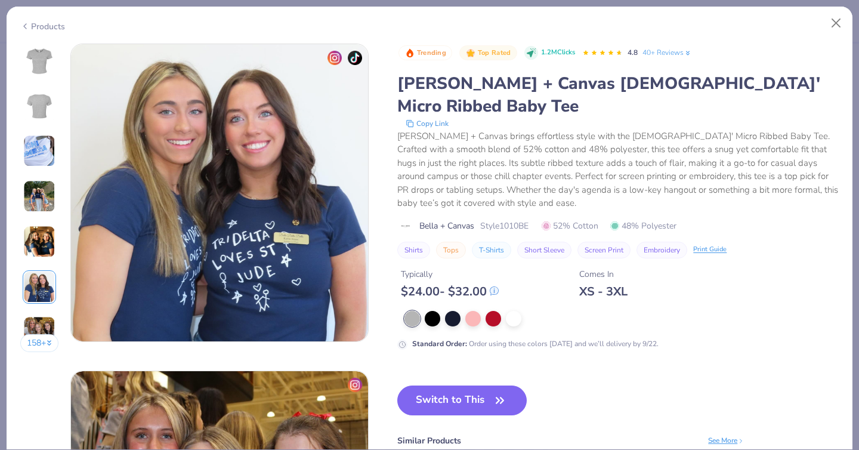
click at [44, 322] on img at bounding box center [39, 332] width 32 height 32
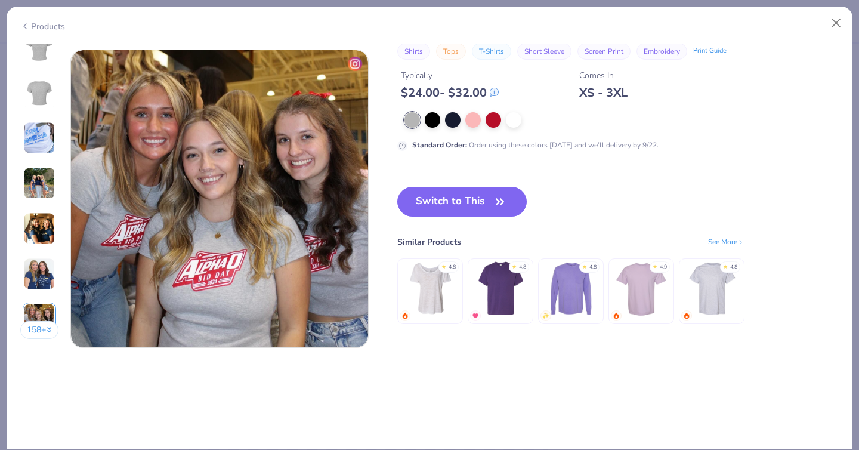
scroll to position [1962, 0]
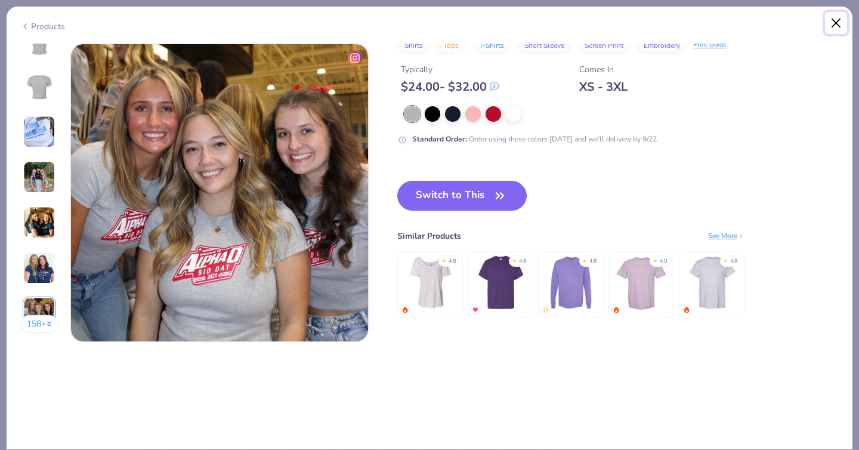
click at [830, 26] on button "Close" at bounding box center [836, 23] width 23 height 23
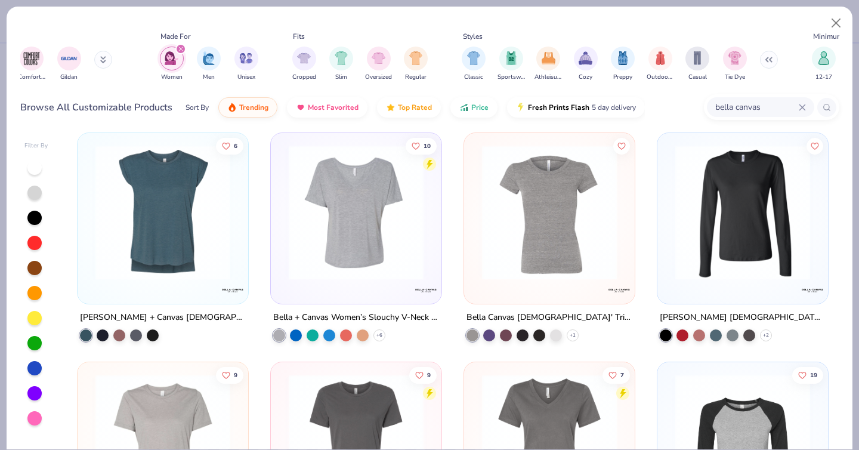
scroll to position [467, 0]
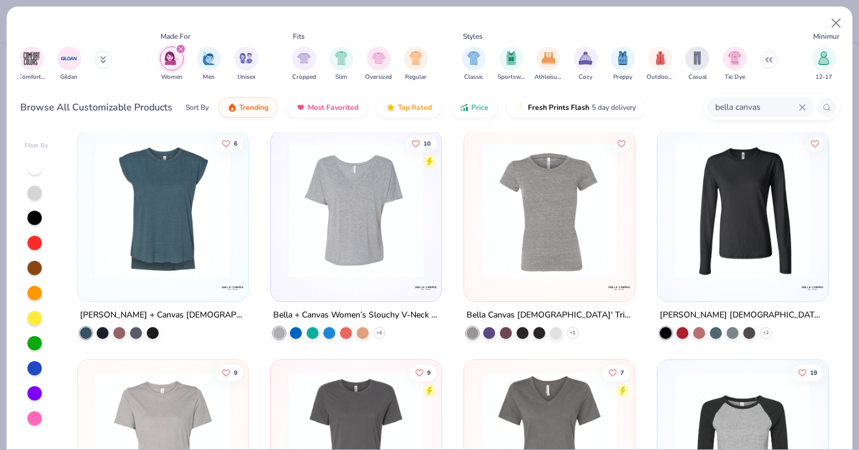
click at [372, 219] on img at bounding box center [356, 209] width 147 height 135
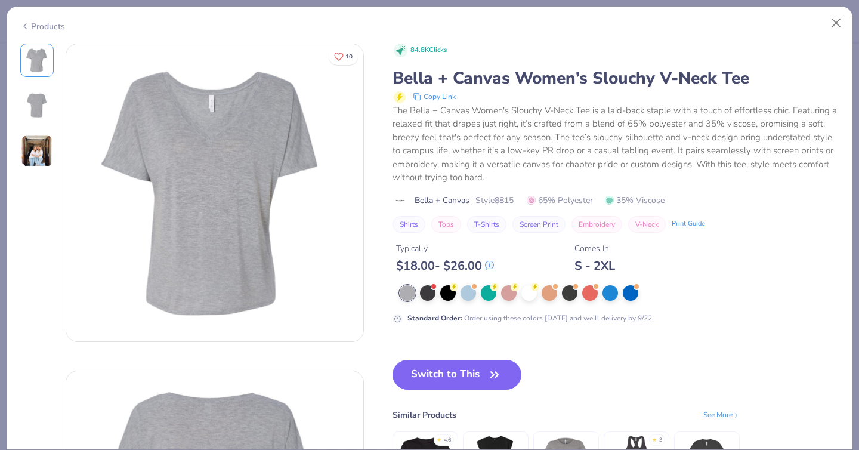
click at [36, 148] on img at bounding box center [37, 151] width 32 height 32
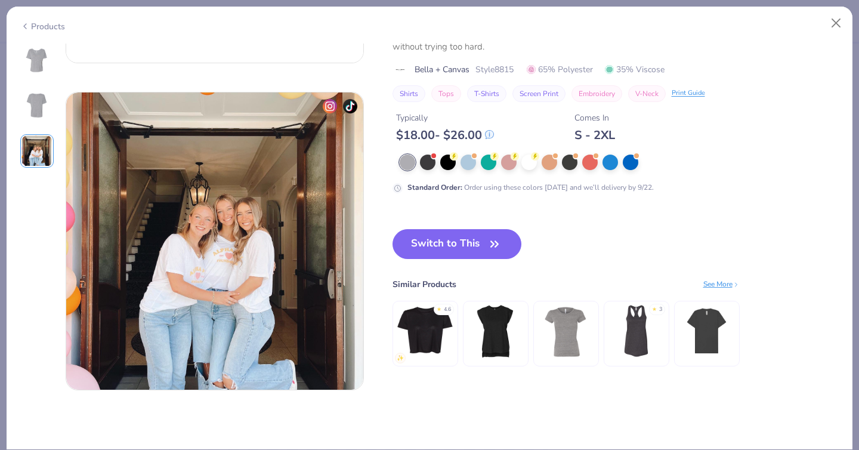
scroll to position [654, 0]
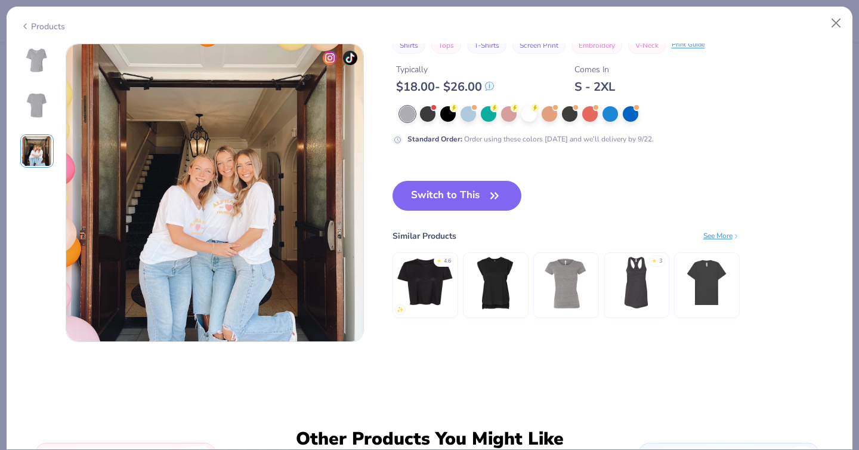
click at [43, 60] on img at bounding box center [37, 60] width 29 height 29
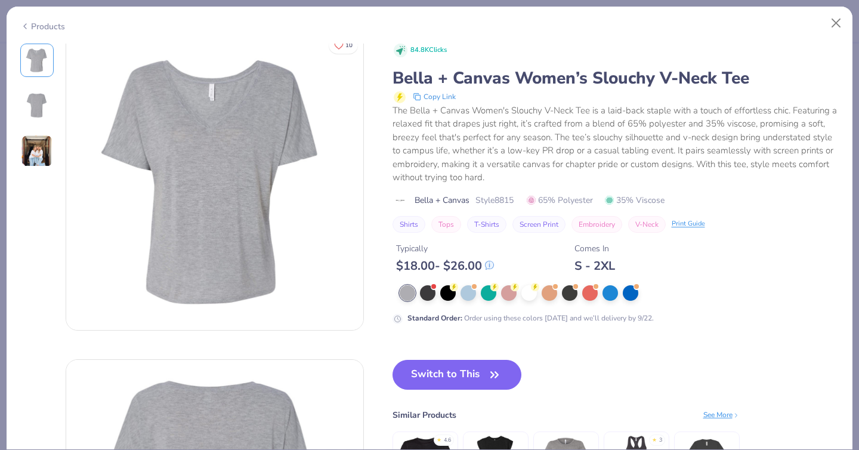
scroll to position [0, 0]
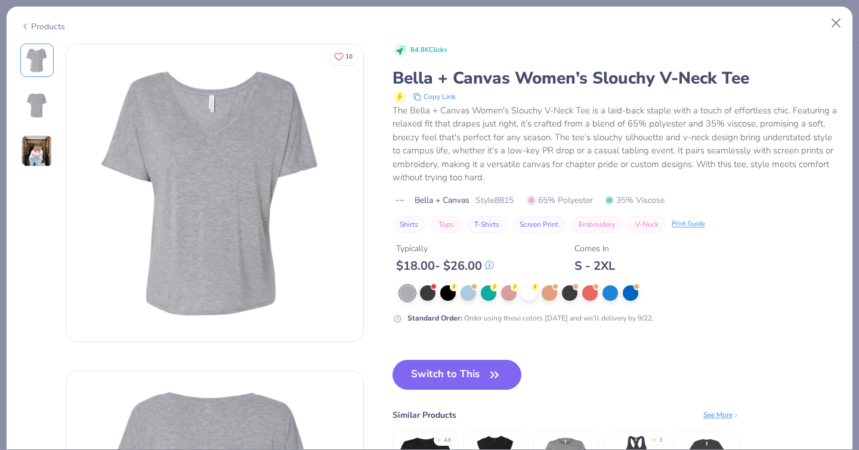
click at [41, 157] on img at bounding box center [37, 151] width 32 height 32
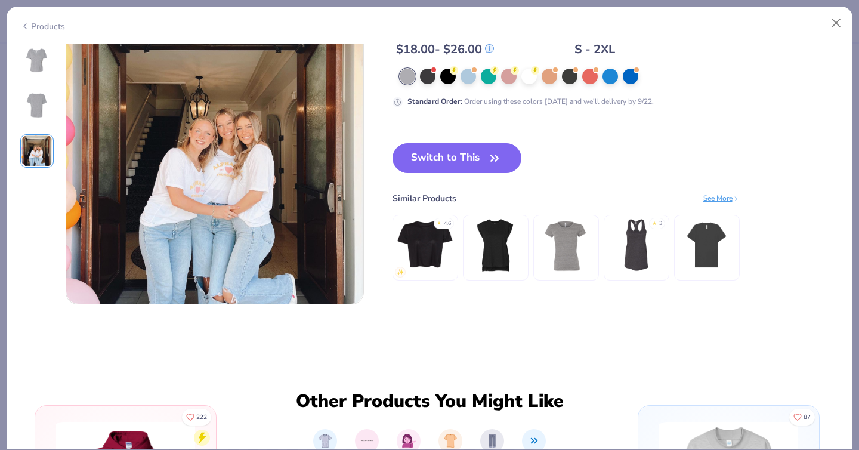
scroll to position [682, 0]
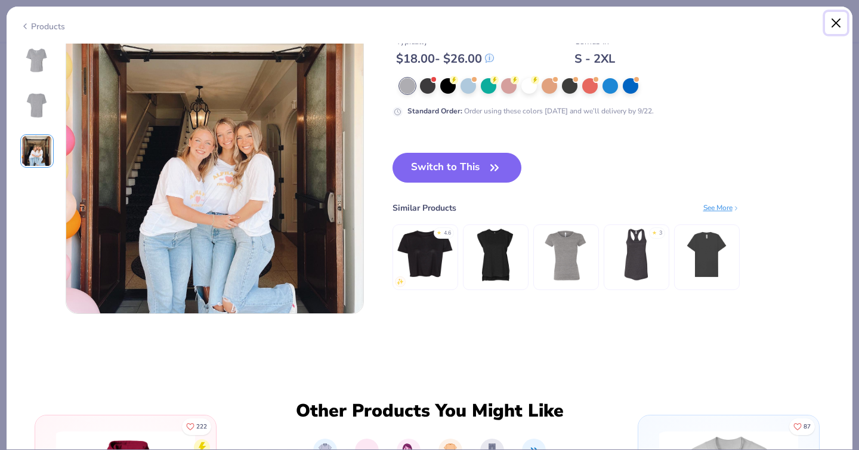
click at [831, 23] on button "Close" at bounding box center [836, 23] width 23 height 23
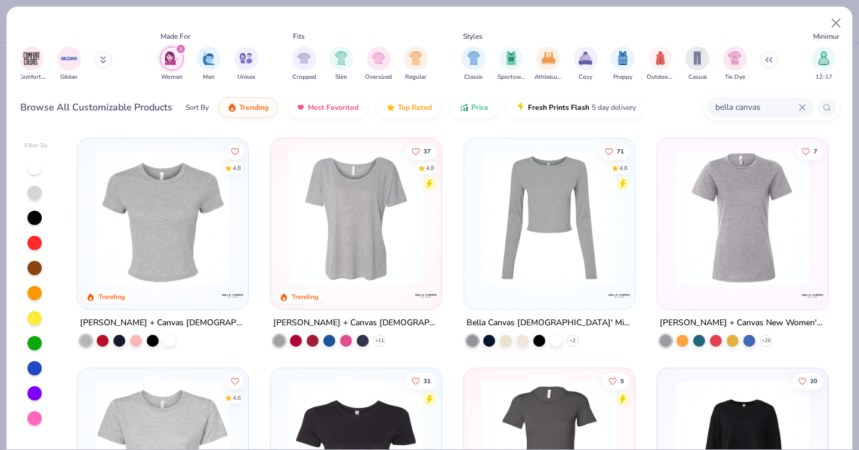
click at [349, 209] on img at bounding box center [356, 217] width 147 height 135
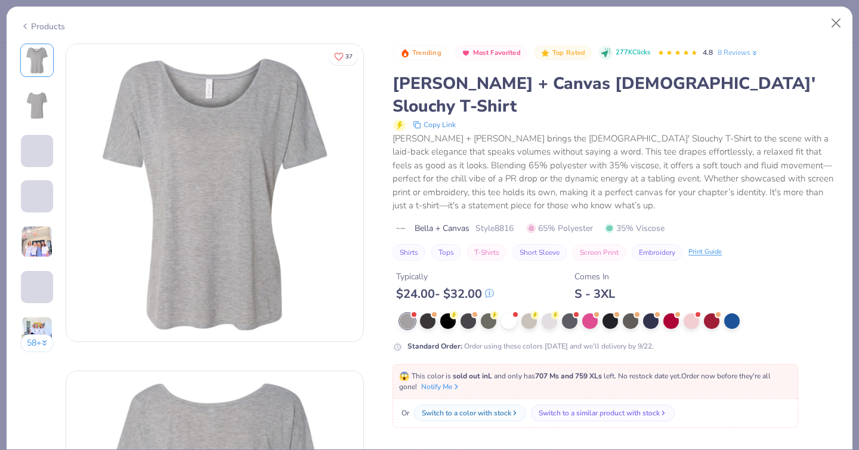
click at [34, 237] on img at bounding box center [37, 242] width 32 height 32
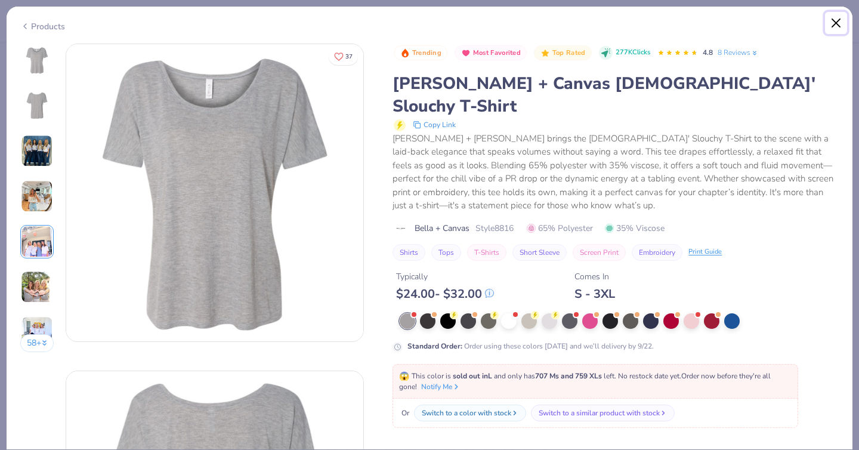
click at [835, 23] on button "Close" at bounding box center [836, 23] width 23 height 23
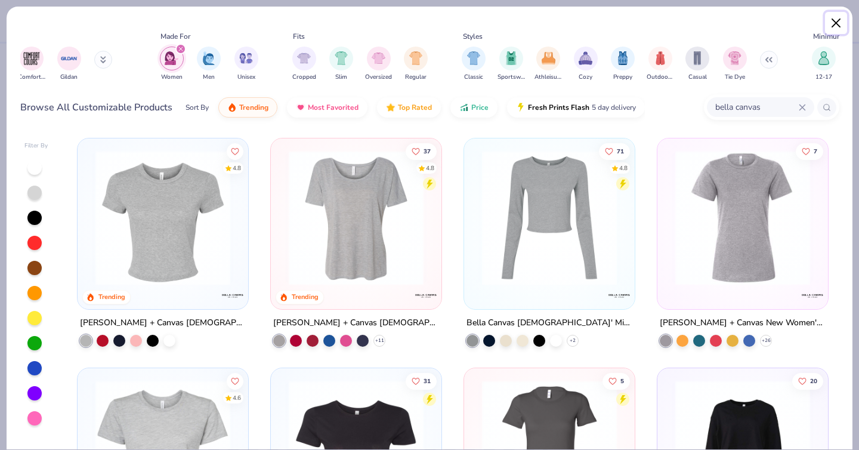
click at [832, 23] on button "Close" at bounding box center [836, 23] width 23 height 23
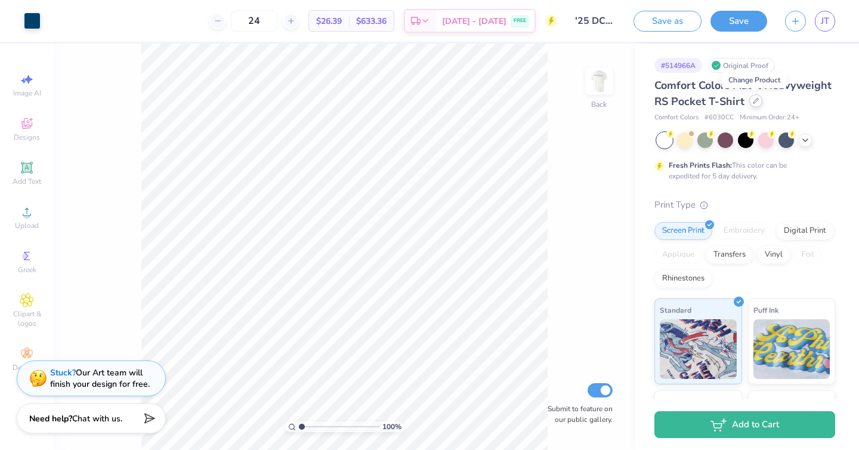
click at [753, 102] on icon at bounding box center [755, 100] width 5 height 5
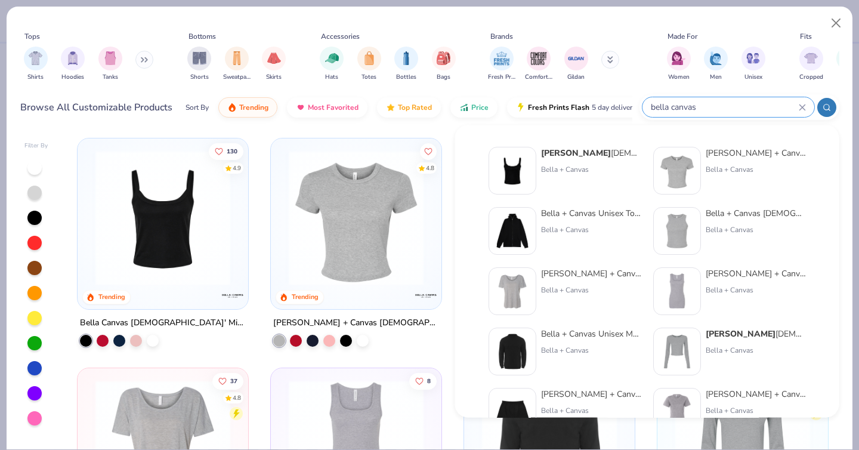
click at [758, 110] on input "bella canvas" at bounding box center [724, 107] width 149 height 14
click at [793, 108] on input "bella canvas" at bounding box center [724, 107] width 149 height 14
click at [804, 108] on icon at bounding box center [802, 107] width 7 height 7
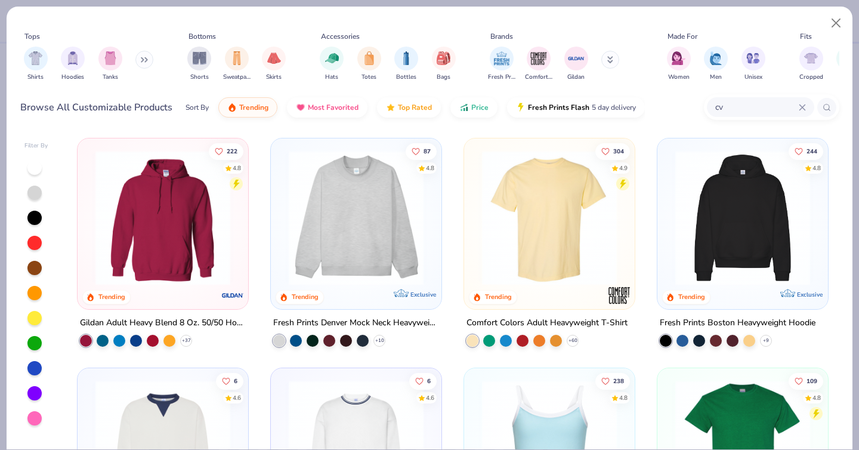
type input "c"
type input "crewneck"
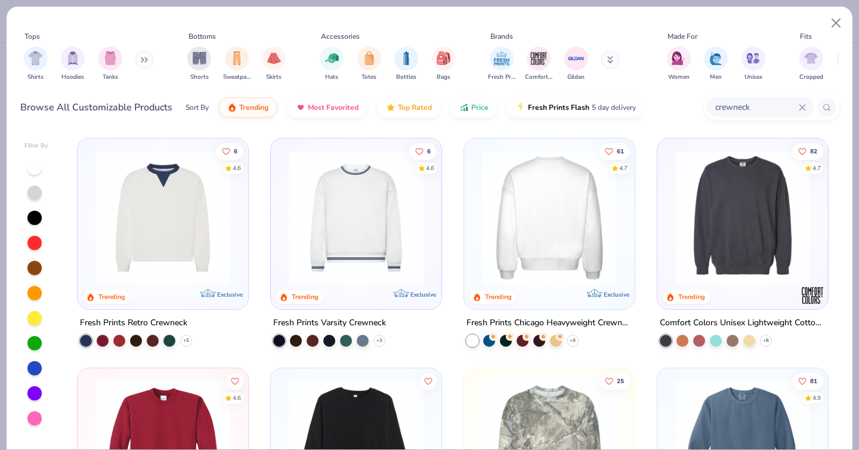
click at [578, 216] on img at bounding box center [549, 217] width 147 height 135
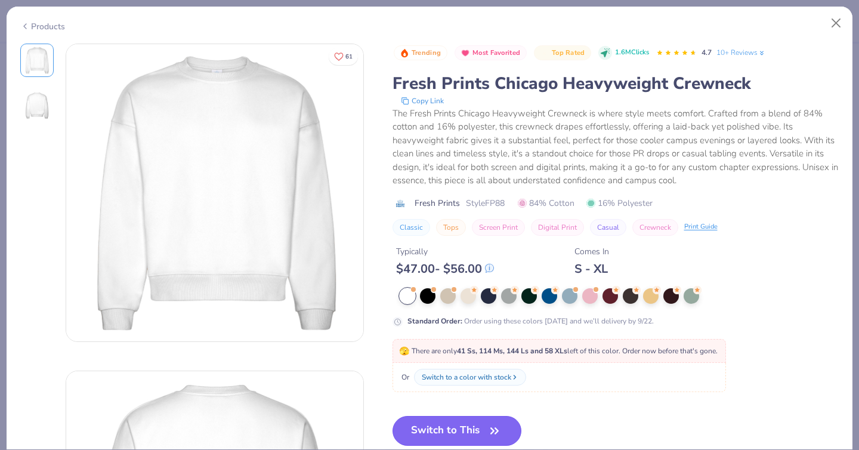
click at [456, 418] on button "Switch to This" at bounding box center [457, 431] width 129 height 30
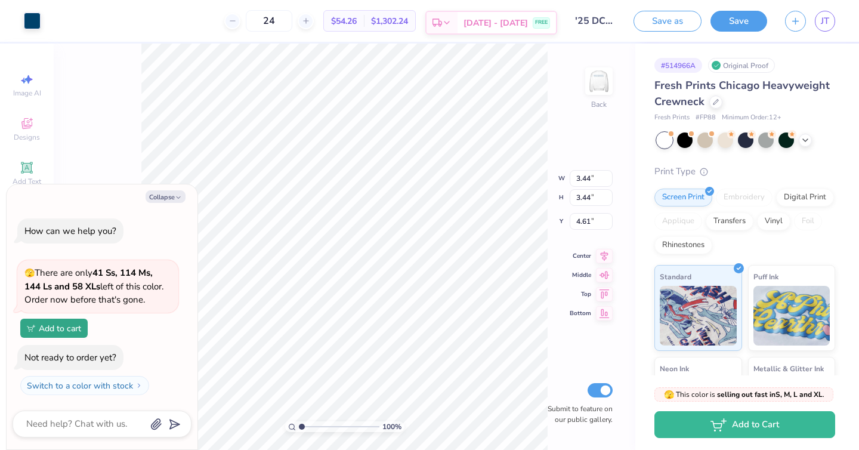
type textarea "x"
type input "2.49"
click at [598, 79] on img at bounding box center [599, 81] width 48 height 48
click at [598, 79] on img at bounding box center [599, 81] width 24 height 24
click at [715, 104] on div at bounding box center [715, 100] width 13 height 13
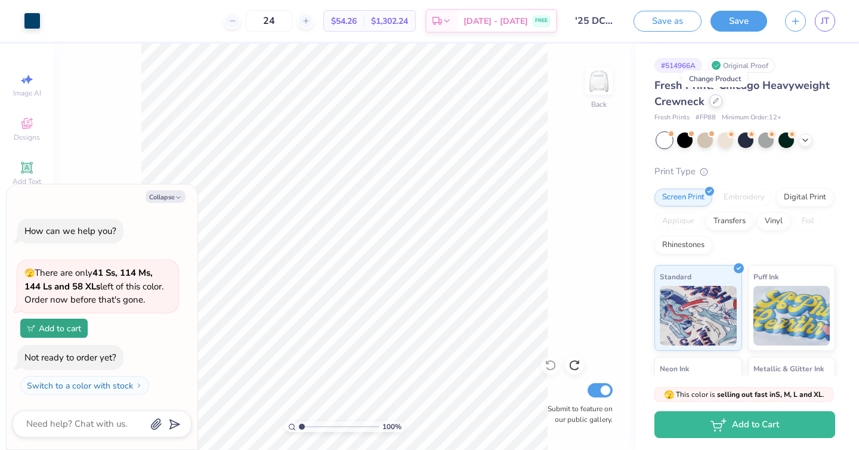
type textarea "x"
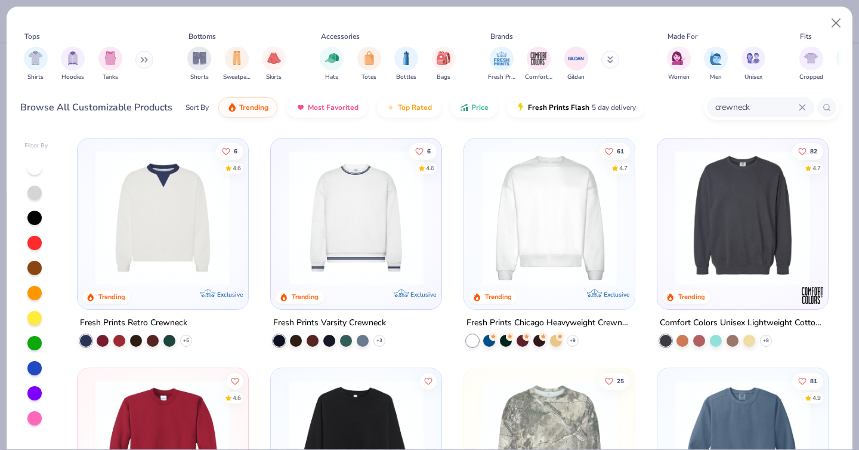
click at [801, 112] on div "crewneck" at bounding box center [760, 107] width 107 height 20
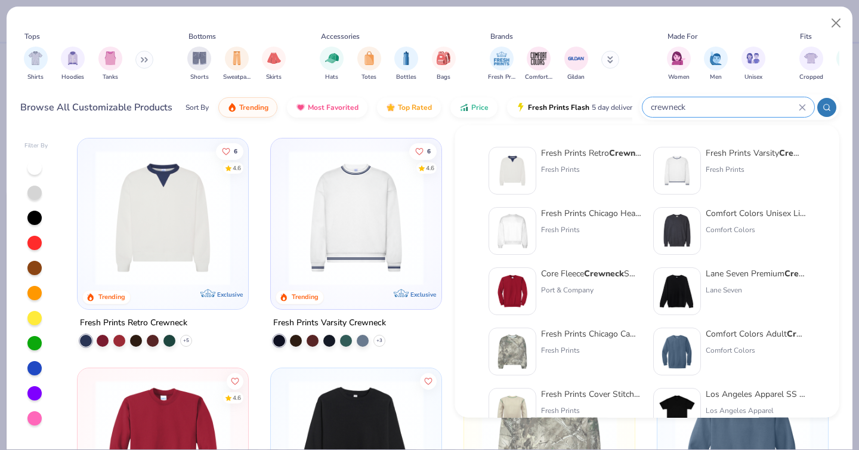
click at [838, 36] on div "Fits" at bounding box center [867, 36] width 143 height 11
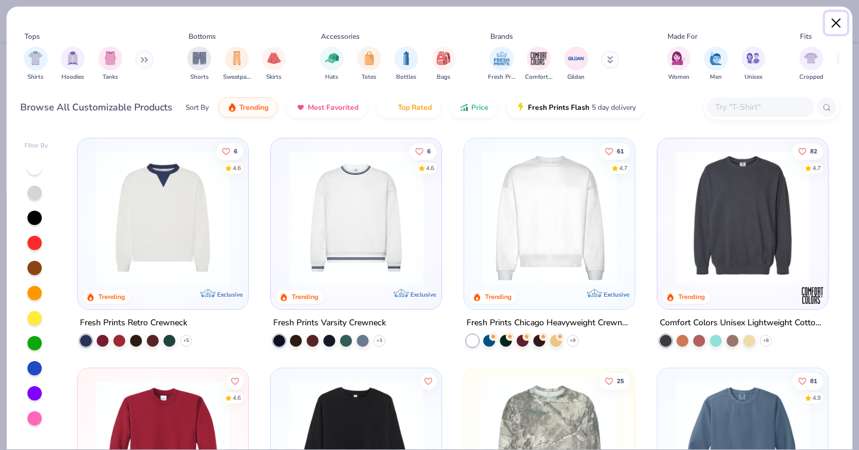
click at [832, 26] on button "Close" at bounding box center [836, 23] width 23 height 23
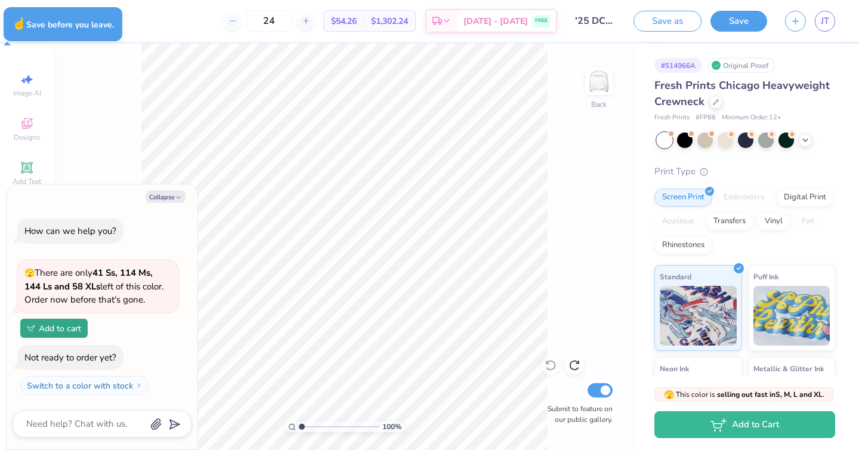
type textarea "x"
